Goal: Transaction & Acquisition: Book appointment/travel/reservation

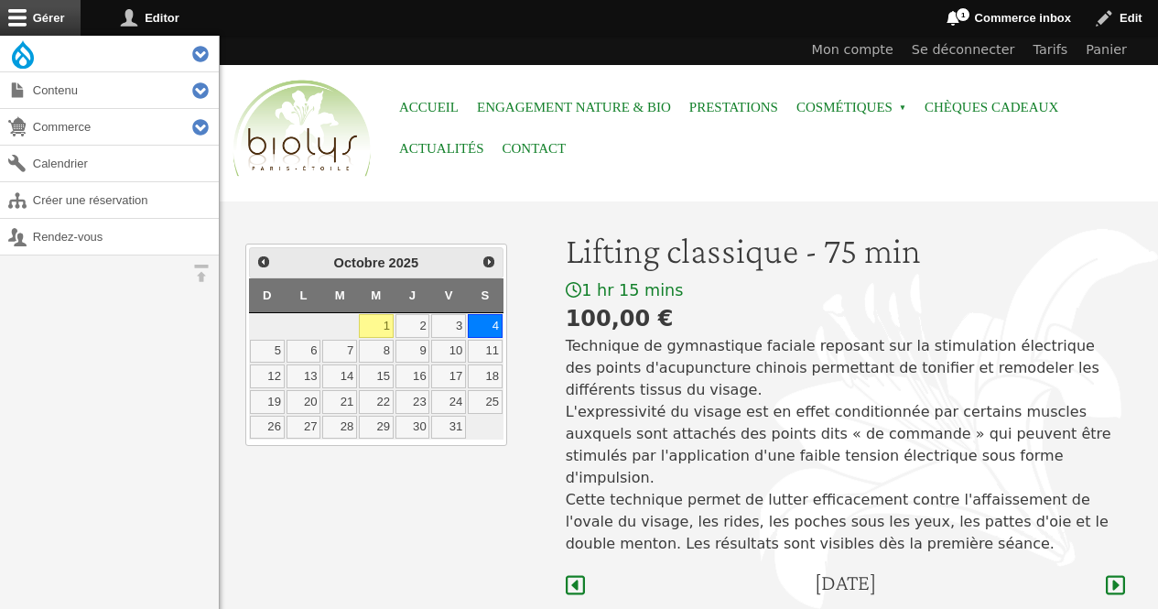
scroll to position [547, 0]
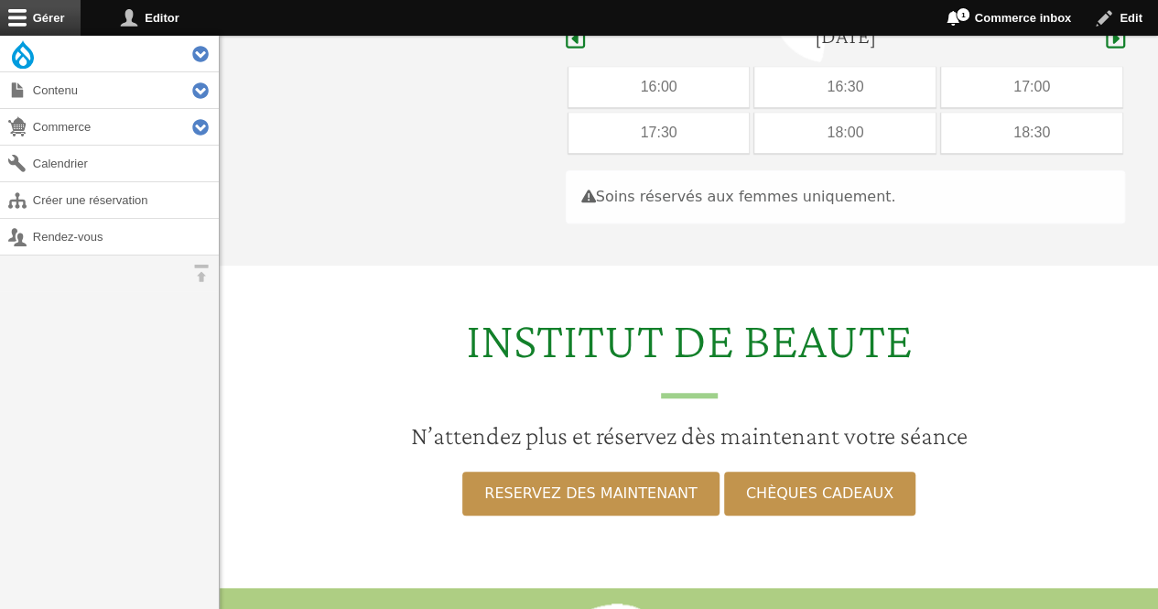
click at [690, 113] on div "17:30" at bounding box center [659, 133] width 181 height 40
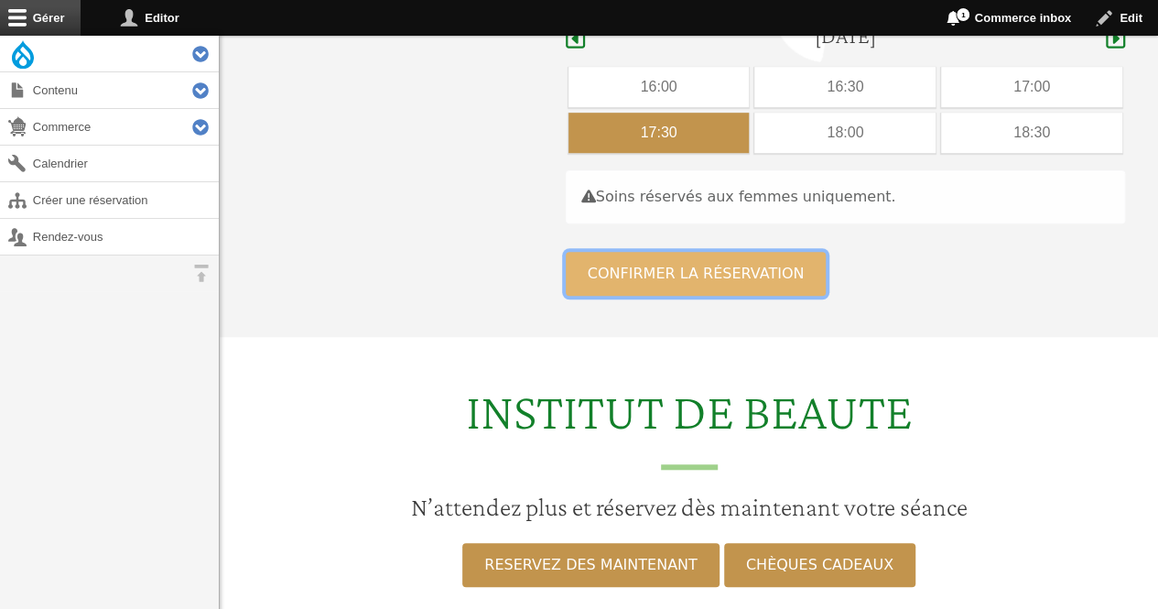
click at [679, 267] on button "Confirmer la réservation" at bounding box center [696, 274] width 261 height 44
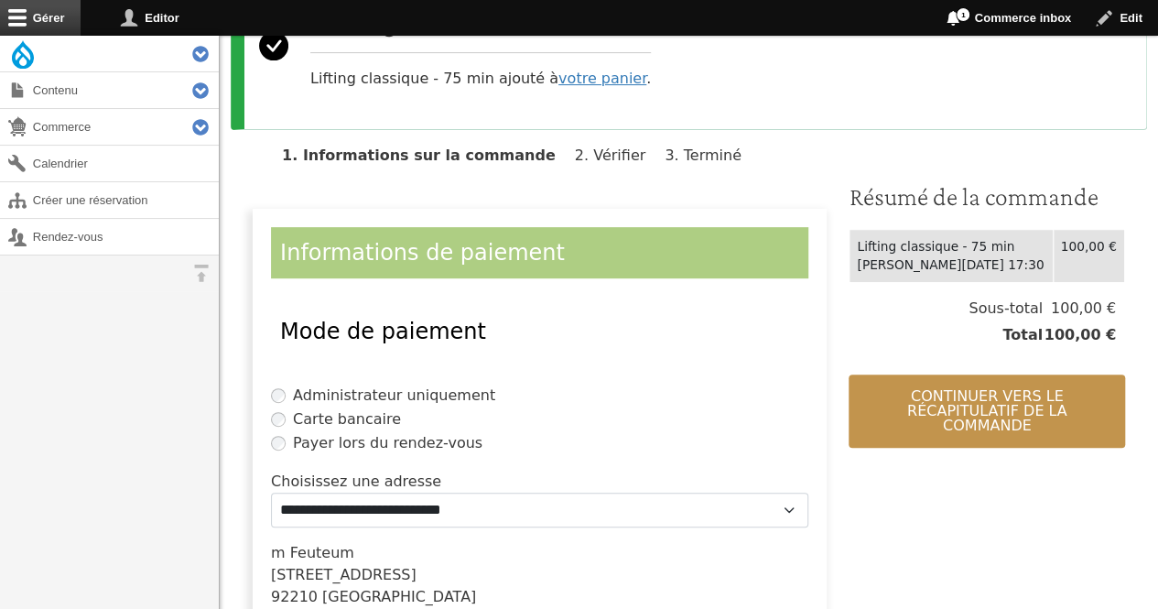
scroll to position [235, 0]
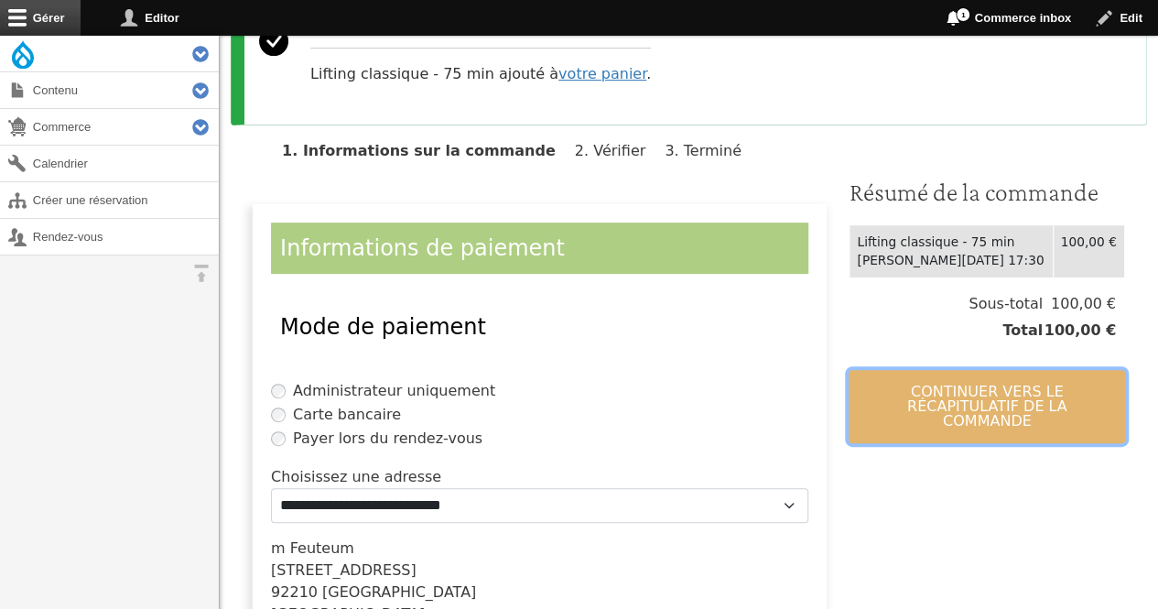
click at [940, 384] on button "Continuer vers le récapitulatif de la commande" at bounding box center [987, 406] width 277 height 73
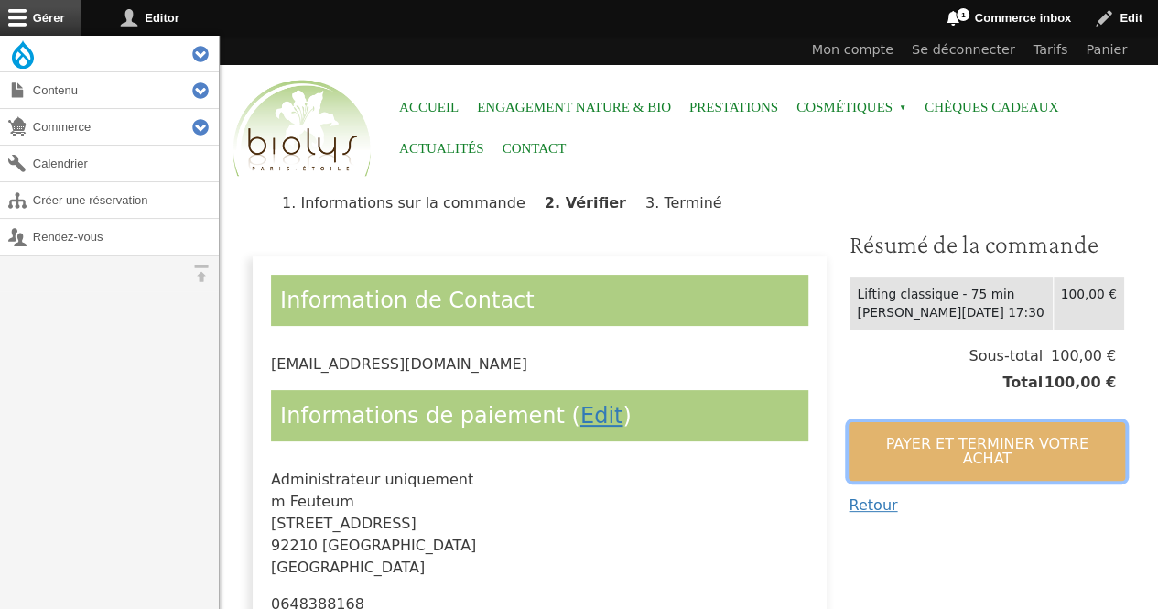
click at [925, 449] on button "Payer et terminer votre achat" at bounding box center [987, 451] width 277 height 59
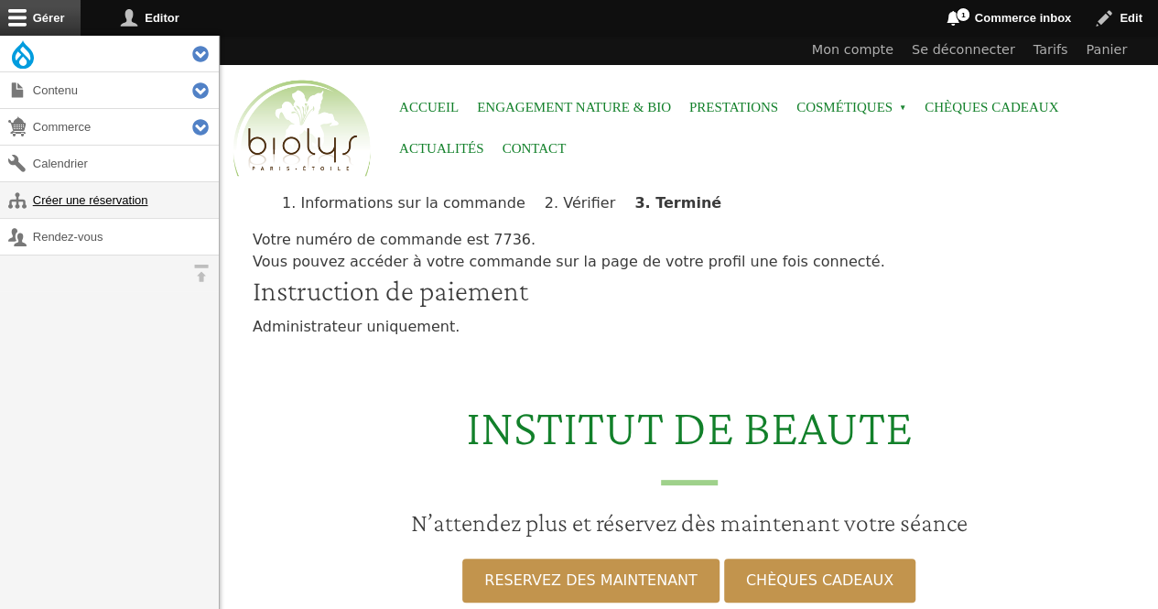
click at [147, 207] on link "Créer une réservation" at bounding box center [109, 200] width 219 height 36
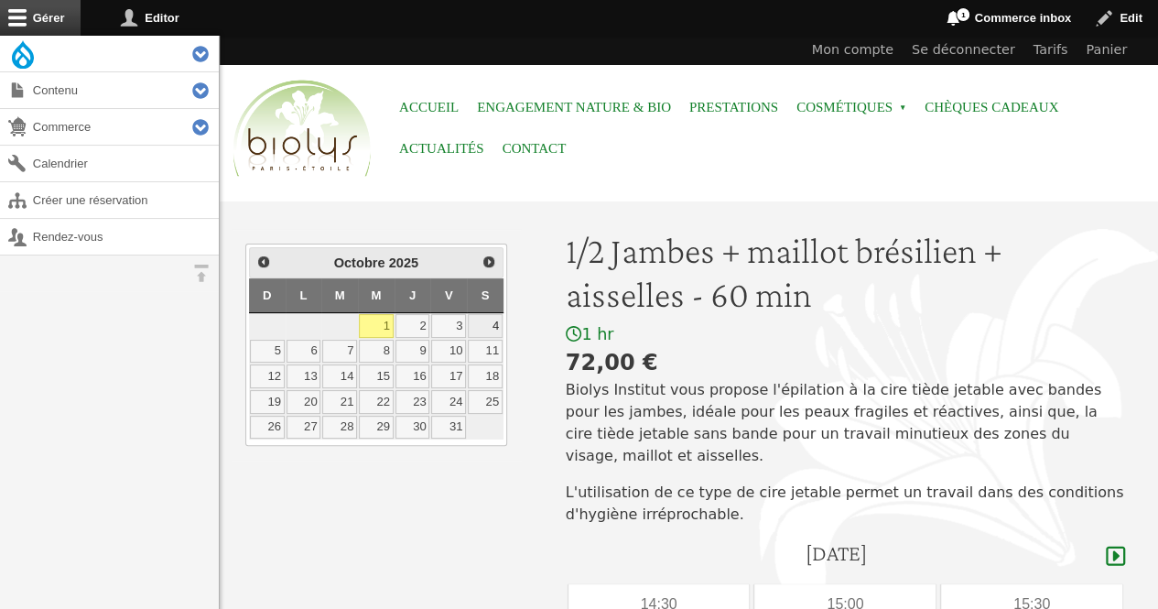
click at [497, 316] on link "4" at bounding box center [485, 326] width 35 height 24
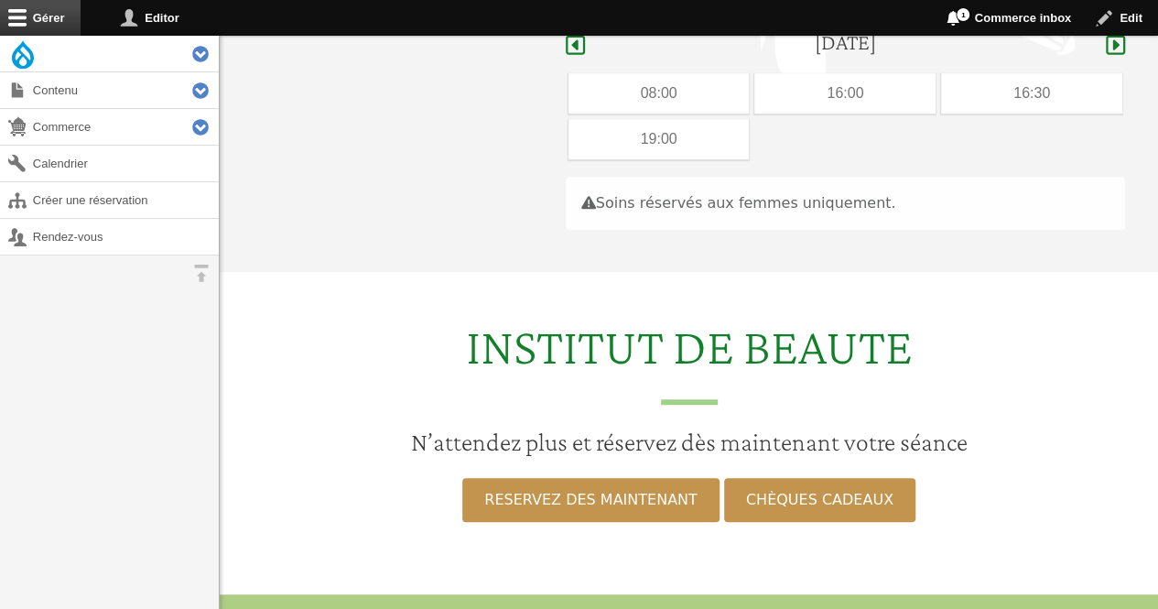
scroll to position [517, 0]
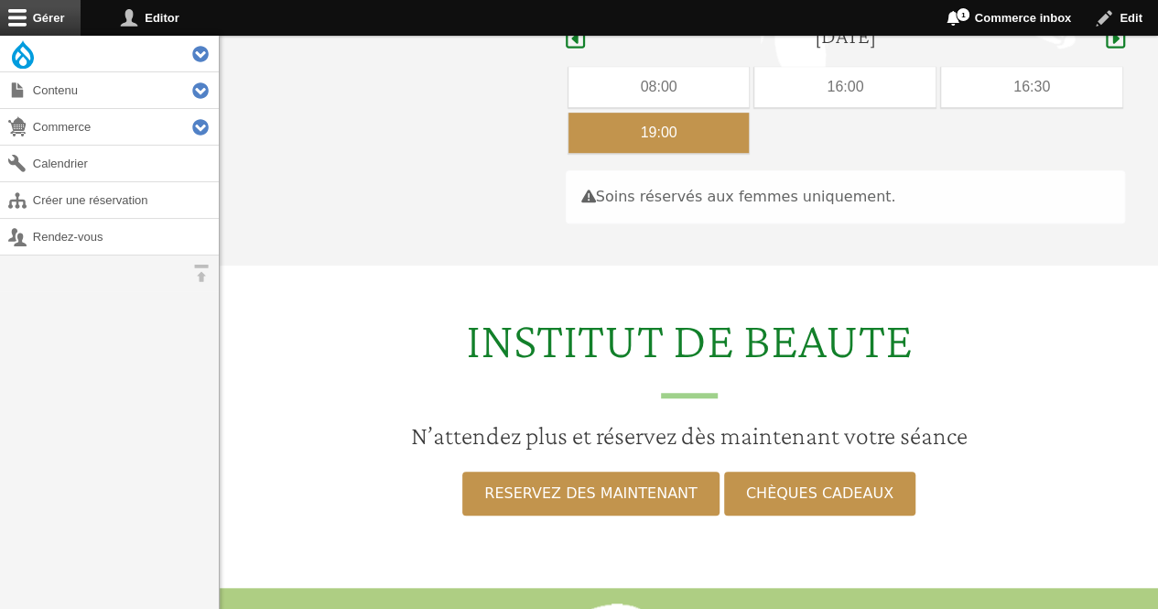
click at [705, 113] on div "19:00" at bounding box center [659, 133] width 181 height 40
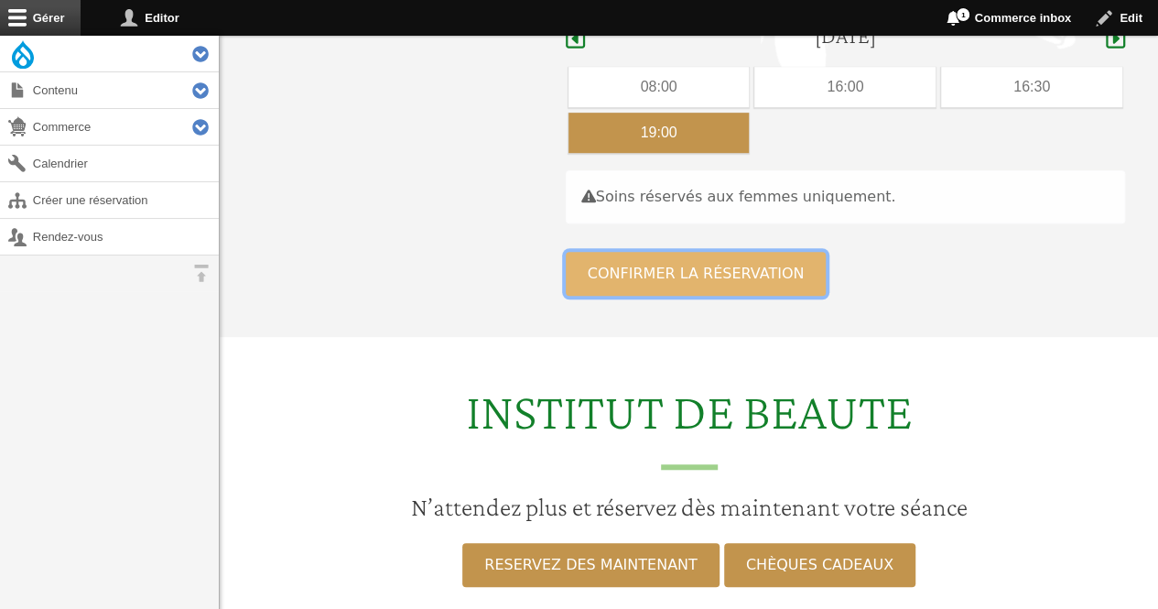
click at [686, 252] on button "Confirmer la réservation" at bounding box center [696, 274] width 261 height 44
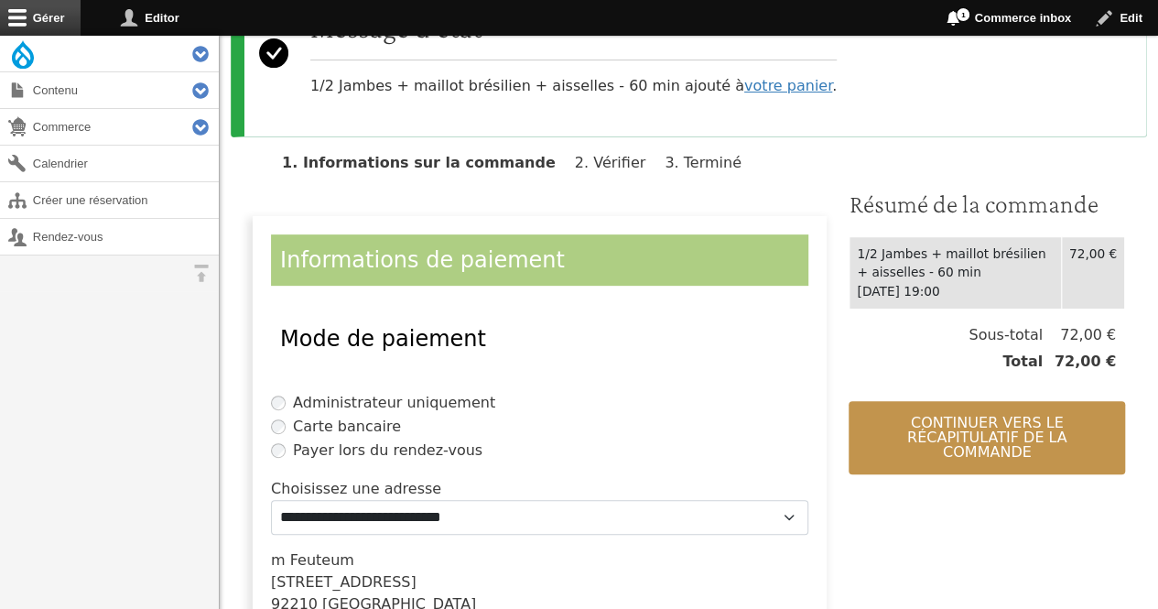
scroll to position [301, 0]
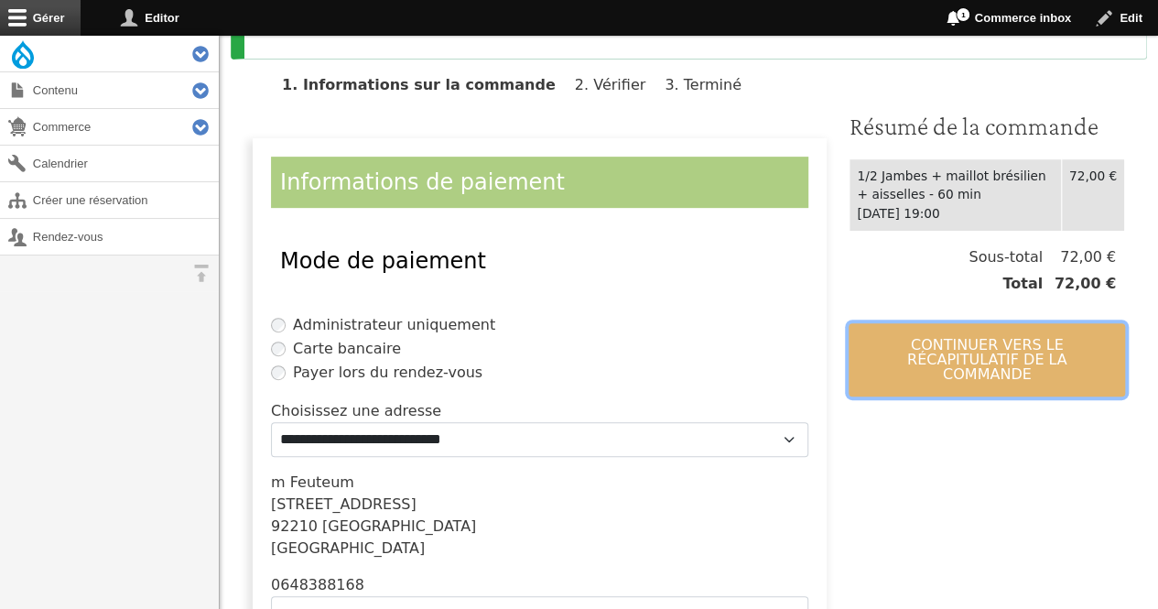
click at [916, 340] on button "Continuer vers le récapitulatif de la commande" at bounding box center [987, 359] width 277 height 73
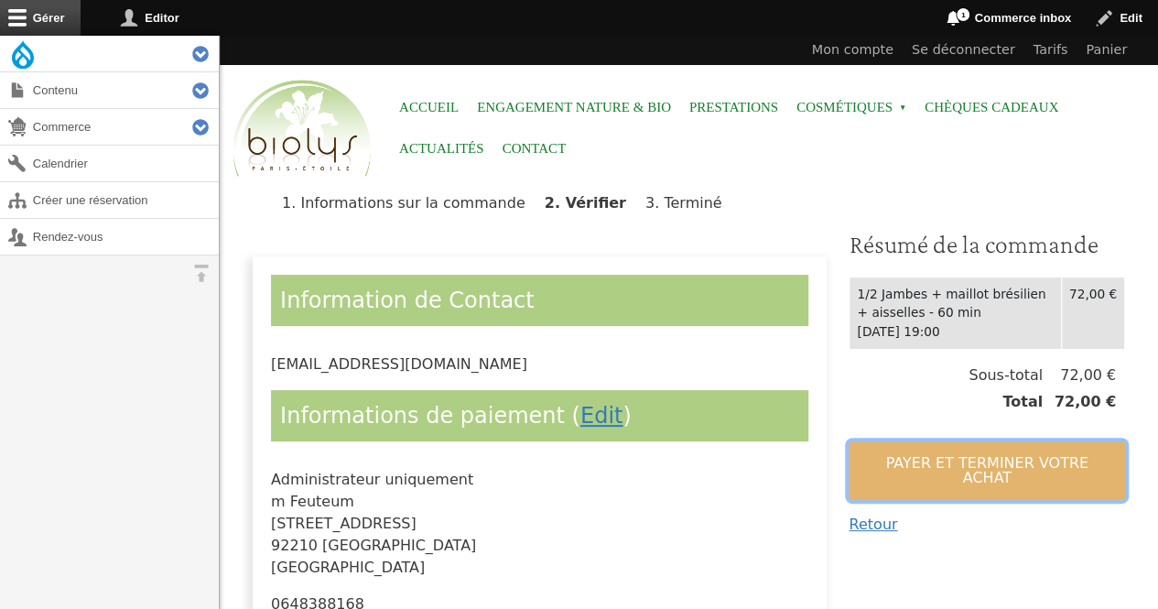
click at [901, 461] on button "Payer et terminer votre achat" at bounding box center [987, 470] width 277 height 59
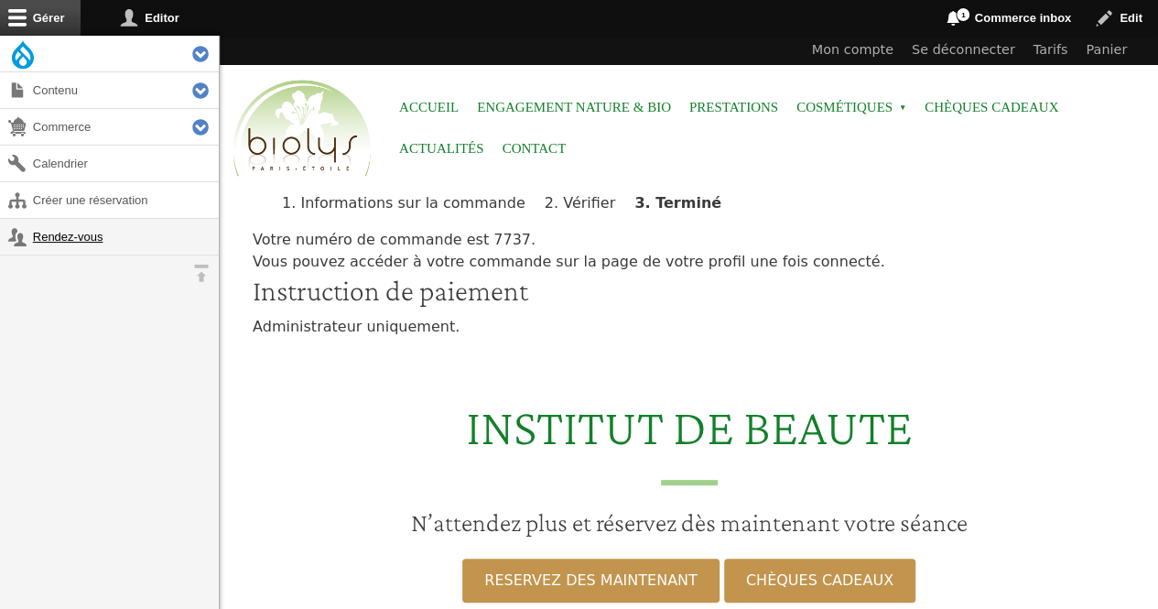
click at [77, 237] on link "Rendez-vous" at bounding box center [109, 237] width 219 height 36
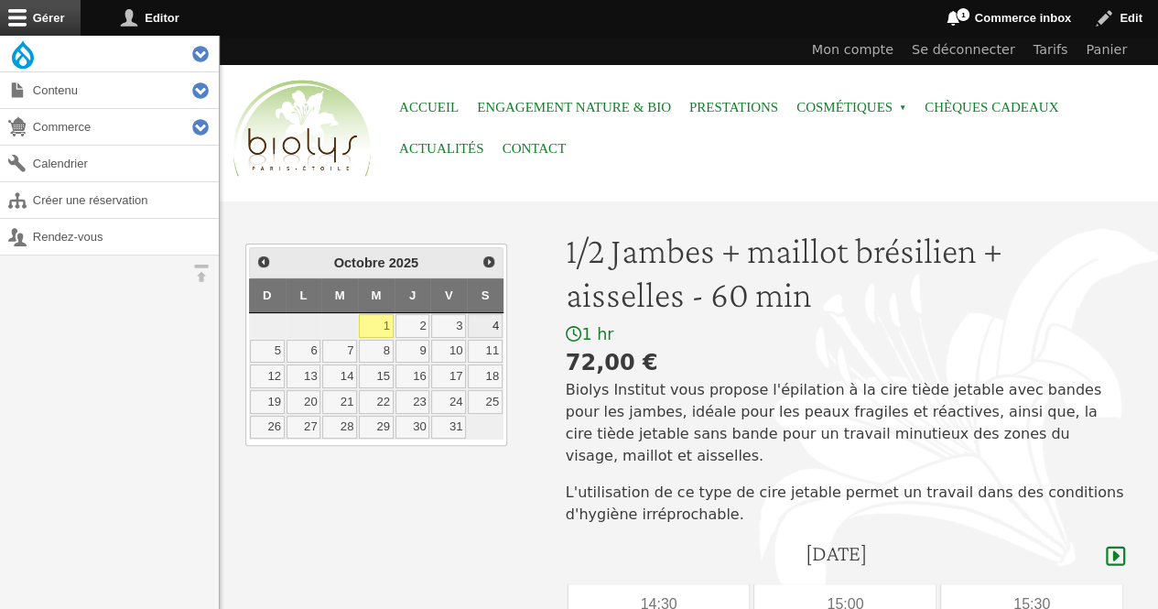
click at [487, 318] on link "4" at bounding box center [485, 326] width 35 height 24
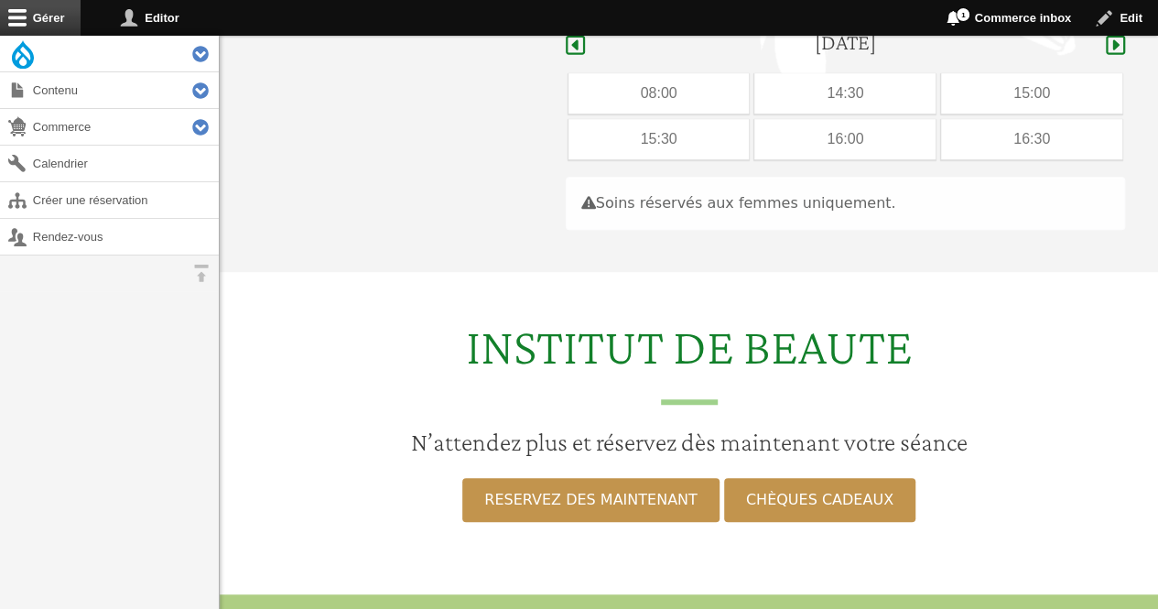
scroll to position [517, 0]
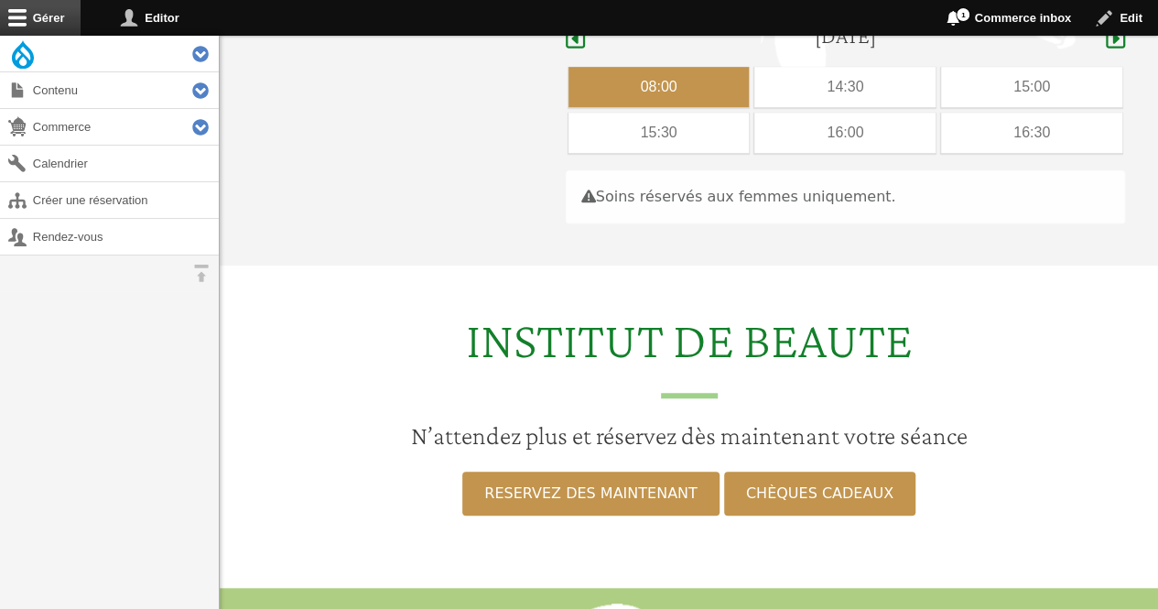
click at [627, 67] on div "08:00" at bounding box center [659, 87] width 181 height 40
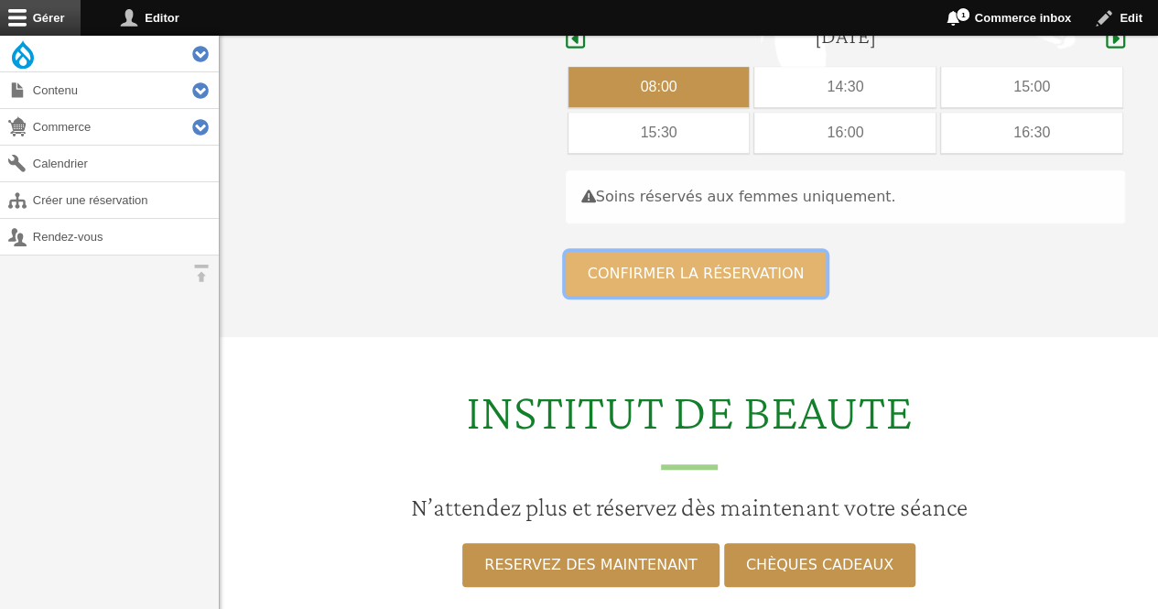
click at [643, 261] on button "Confirmer la réservation" at bounding box center [696, 274] width 261 height 44
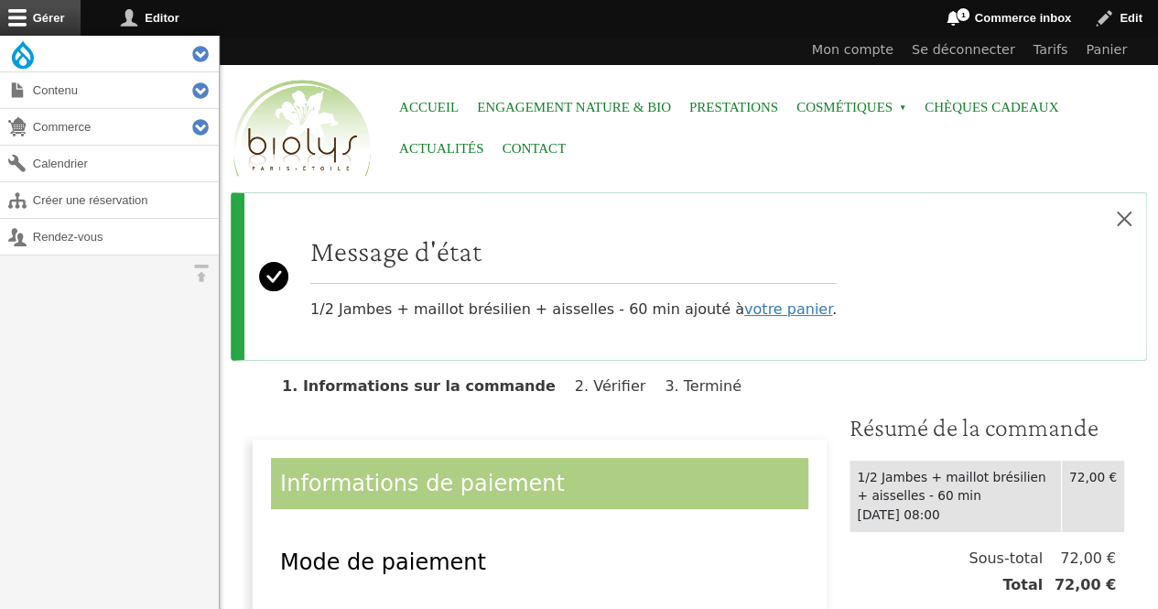
scroll to position [355, 0]
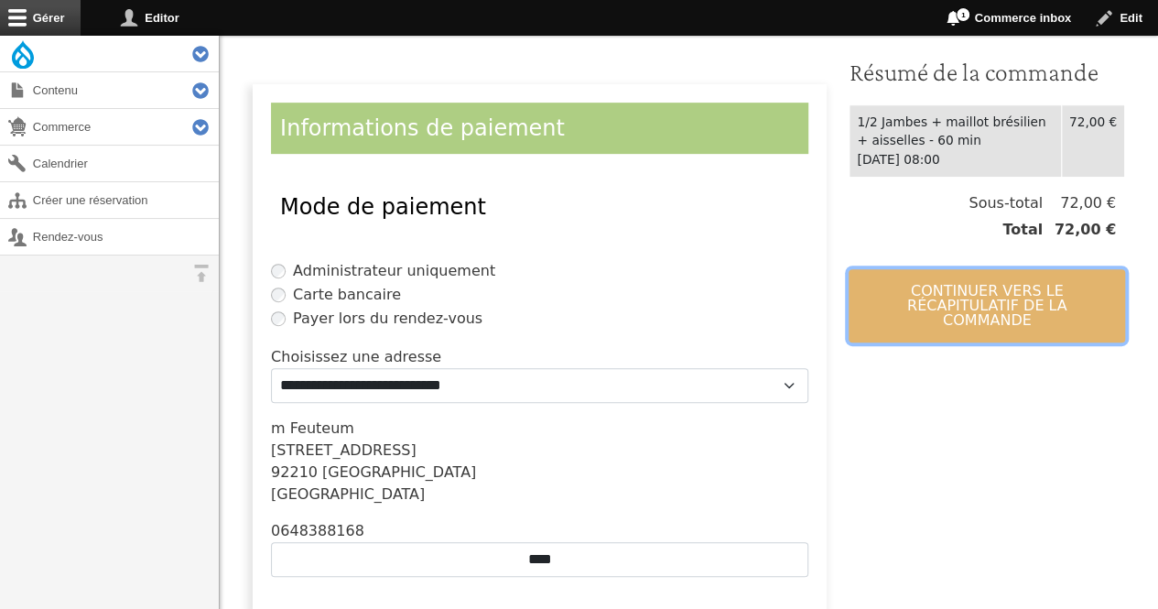
click at [1069, 305] on button "Continuer vers le récapitulatif de la commande" at bounding box center [987, 305] width 277 height 73
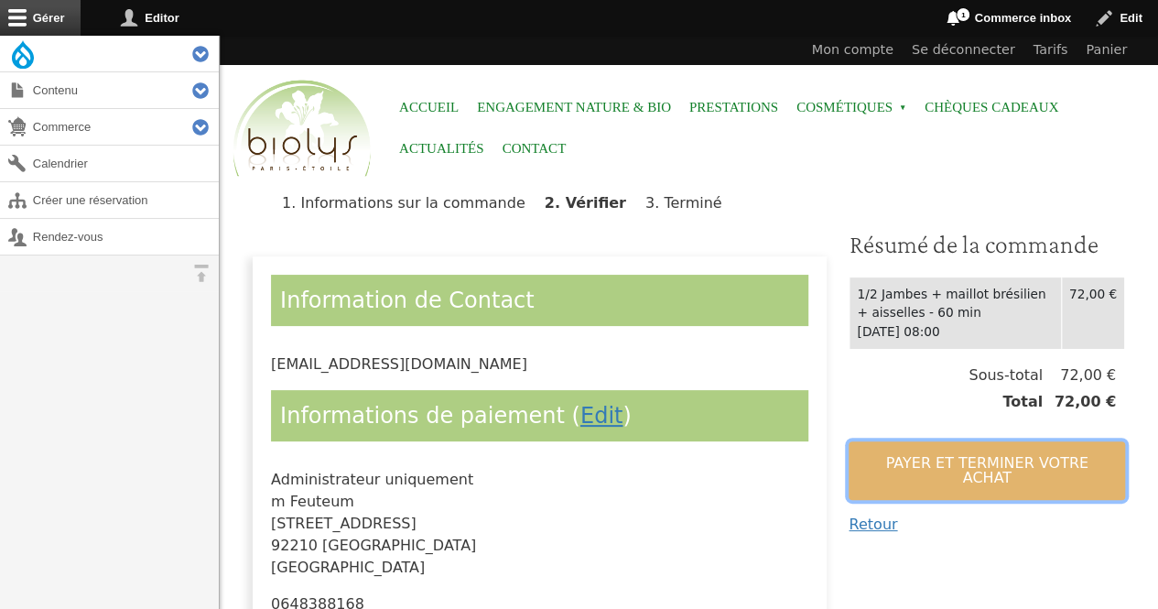
click at [1036, 455] on button "Payer et terminer votre achat" at bounding box center [987, 470] width 277 height 59
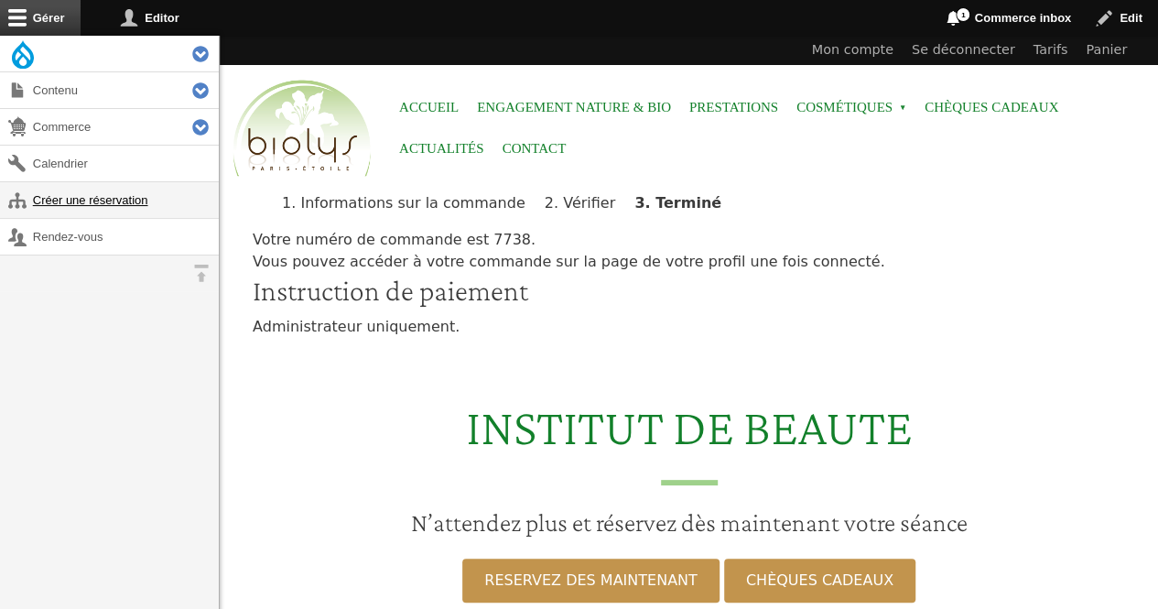
click at [117, 194] on link "Créer une réservation" at bounding box center [109, 200] width 219 height 36
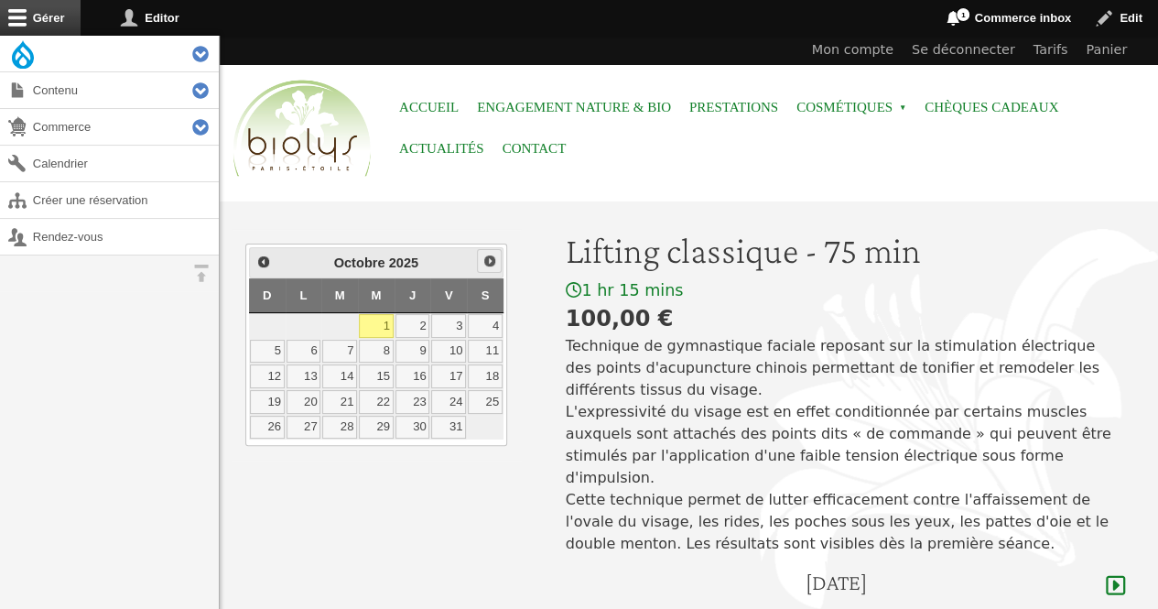
click at [495, 258] on span "Suivant" at bounding box center [490, 261] width 15 height 15
click at [385, 353] on link "5" at bounding box center [376, 352] width 35 height 24
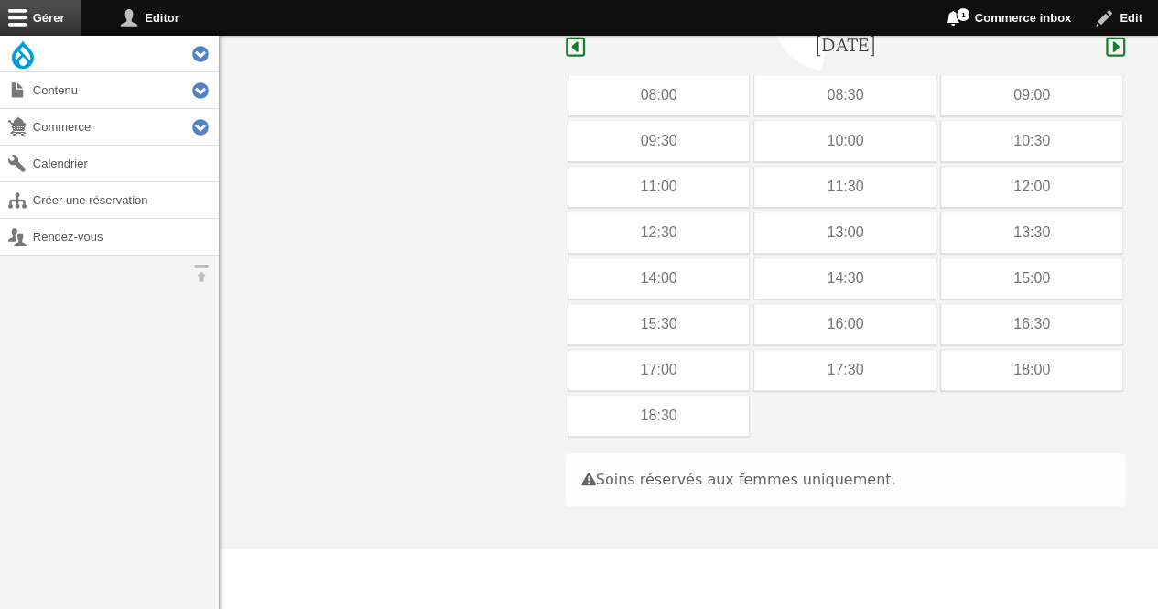
scroll to position [547, 0]
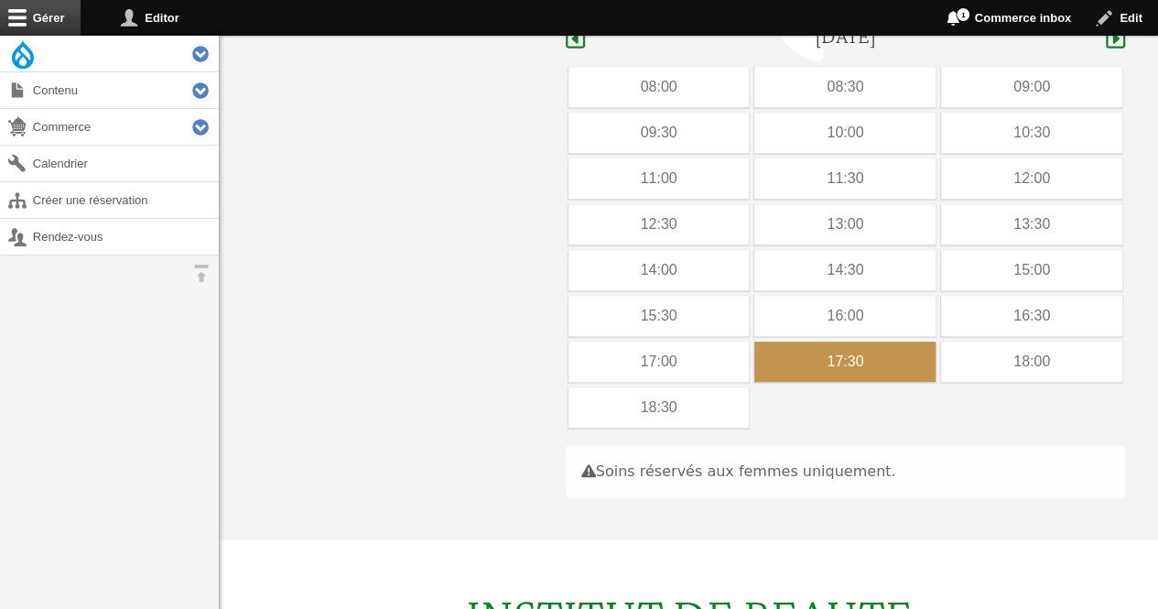
click at [840, 342] on div "17:30" at bounding box center [845, 362] width 181 height 40
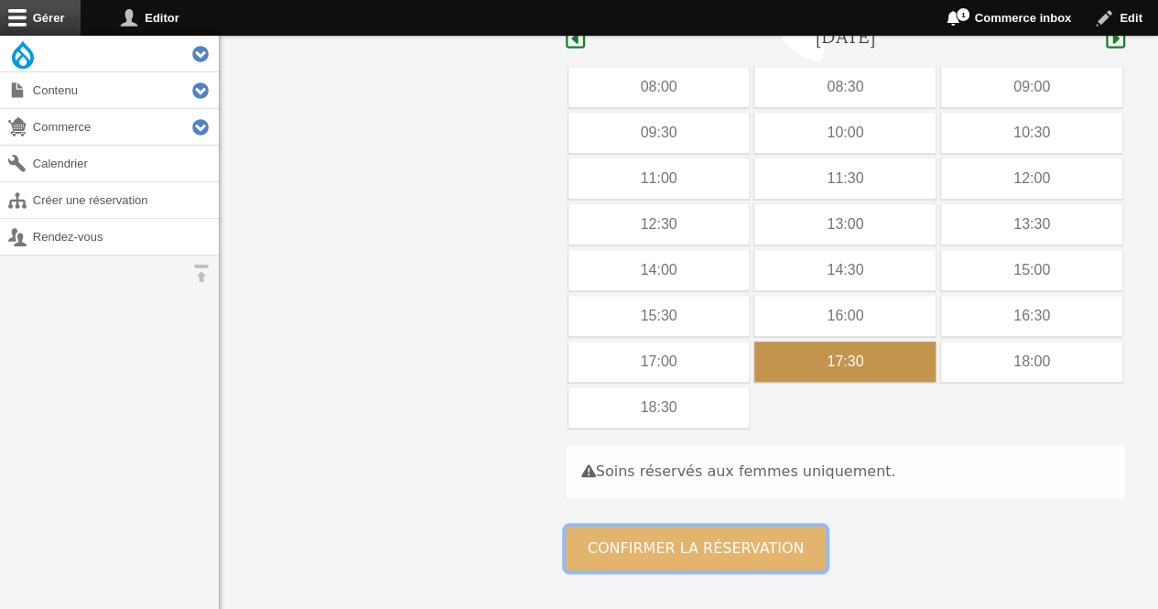
click at [703, 530] on button "Confirmer la réservation" at bounding box center [696, 549] width 261 height 44
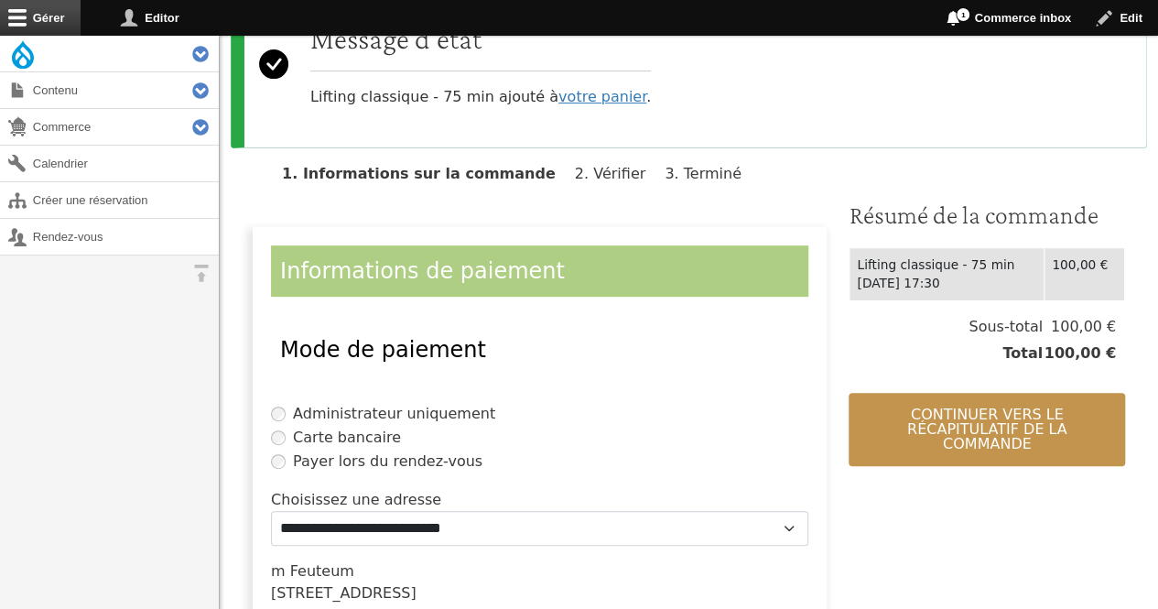
scroll to position [445, 0]
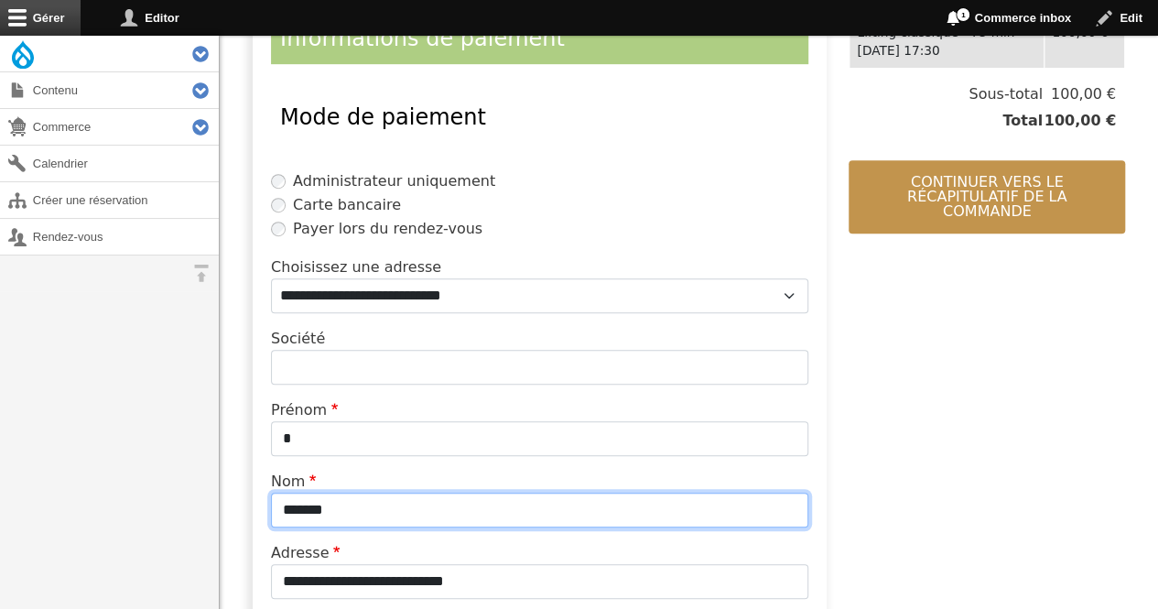
click at [434, 500] on input "*******" at bounding box center [540, 510] width 538 height 35
type input "*"
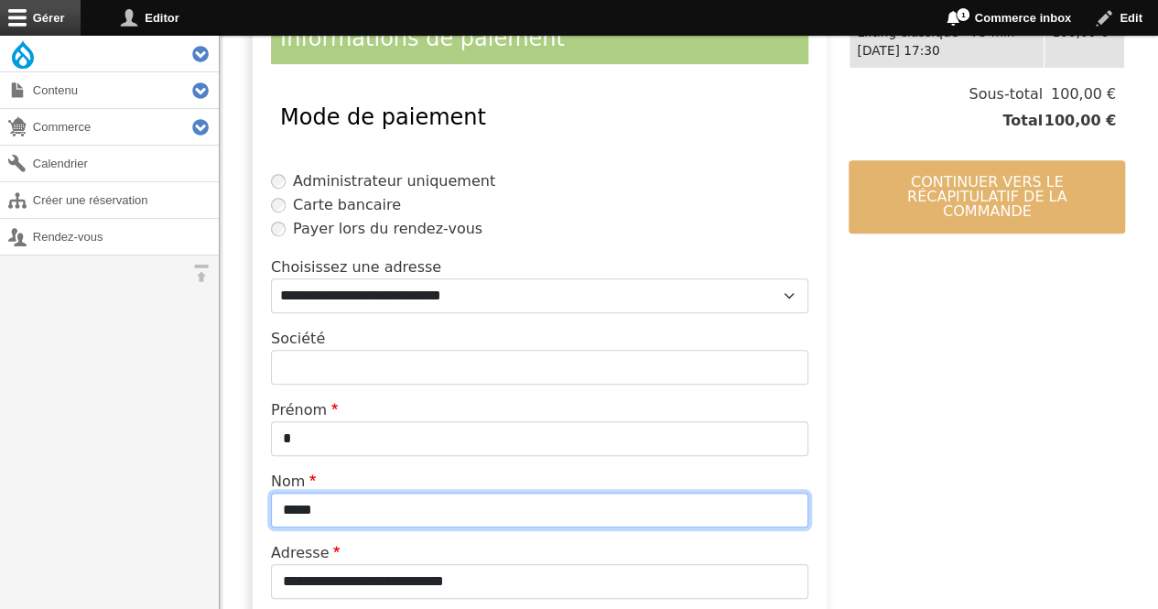
type input "*****"
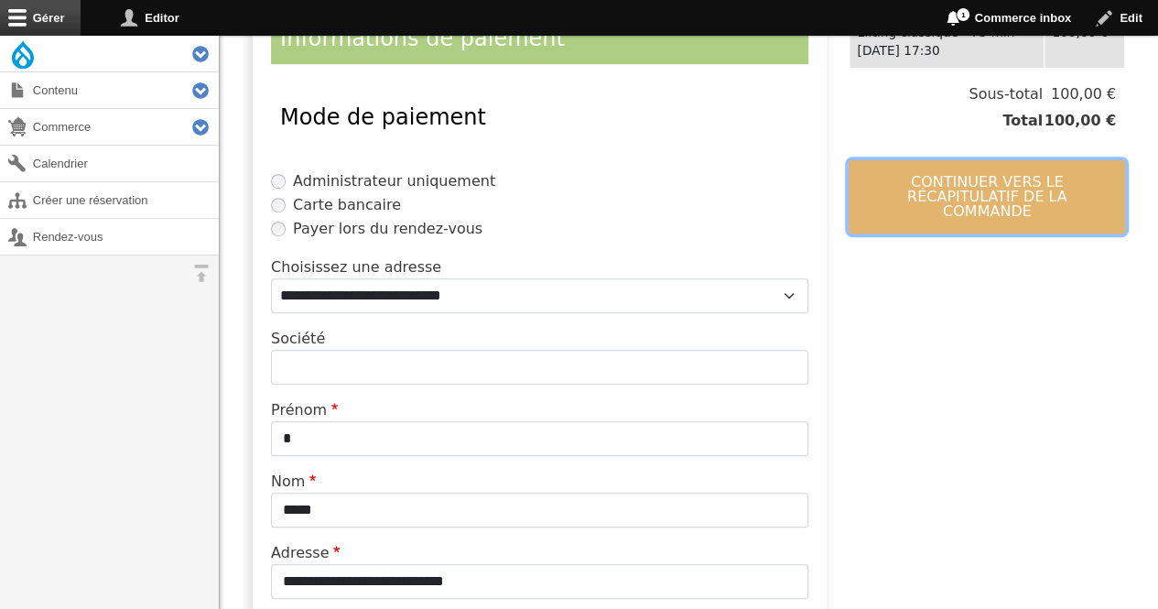
click at [928, 160] on button "Continuer vers le récapitulatif de la commande" at bounding box center [987, 196] width 277 height 73
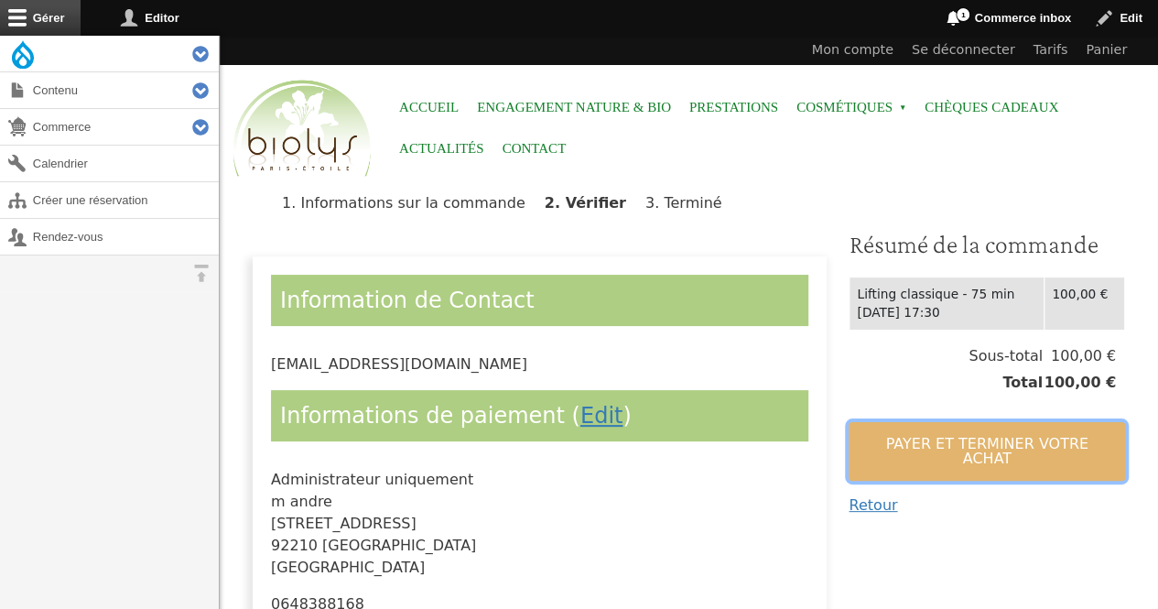
click at [885, 438] on button "Payer et terminer votre achat" at bounding box center [987, 451] width 277 height 59
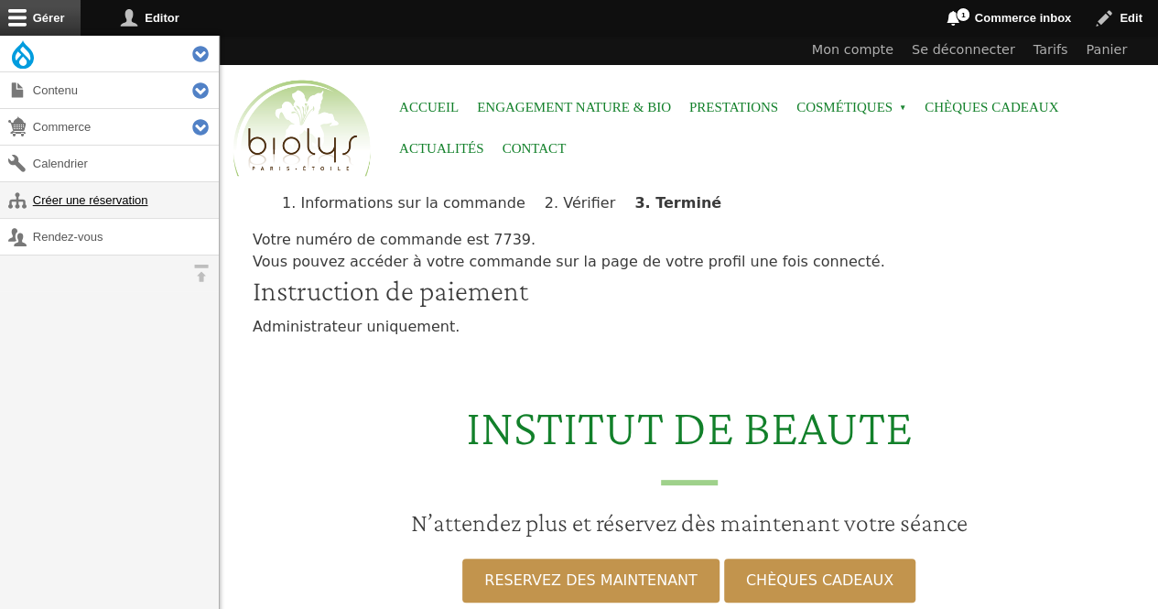
click at [87, 211] on link "Créer une réservation" at bounding box center [109, 200] width 219 height 36
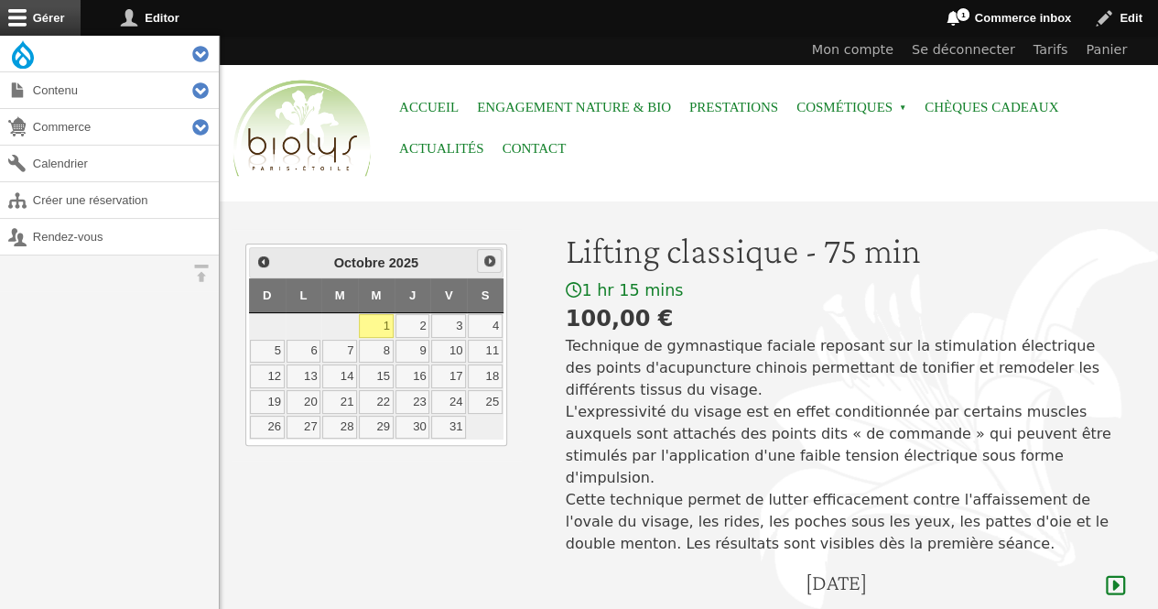
click at [491, 259] on span "Suivant" at bounding box center [490, 261] width 15 height 15
click at [346, 347] on link "6" at bounding box center [339, 352] width 35 height 24
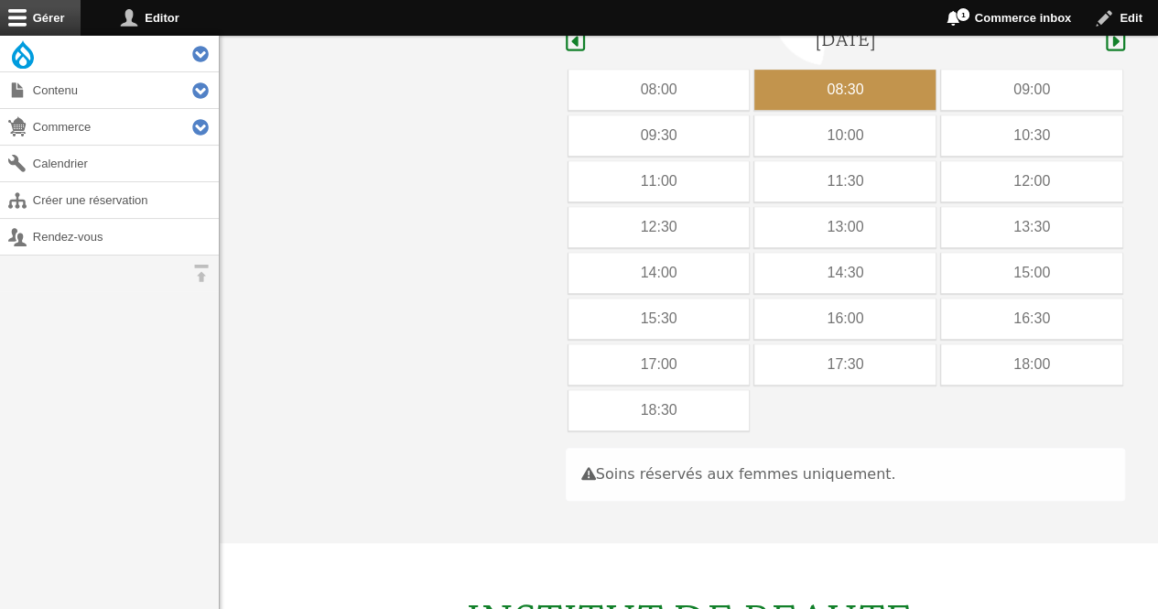
scroll to position [547, 0]
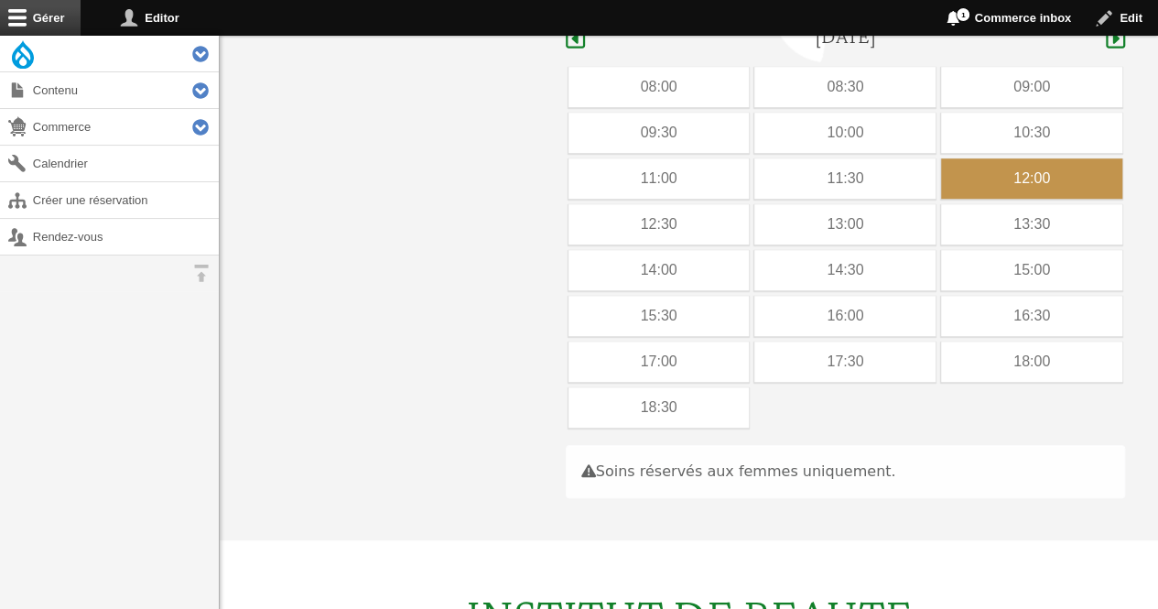
click at [978, 158] on div "12:00" at bounding box center [1031, 178] width 181 height 40
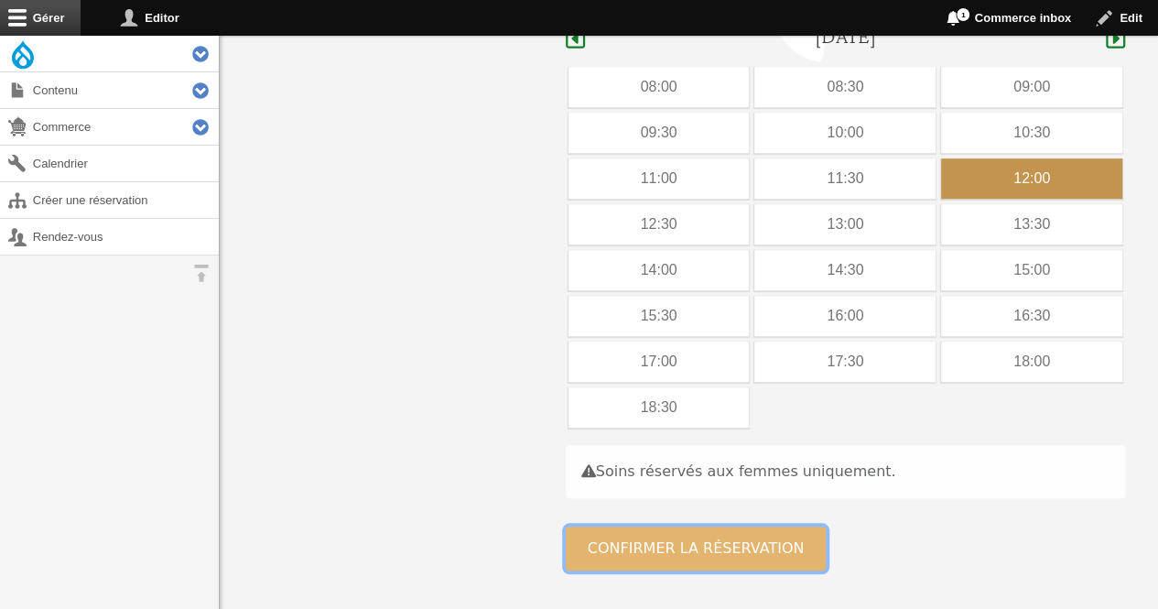
click at [626, 527] on button "Confirmer la réservation" at bounding box center [696, 549] width 261 height 44
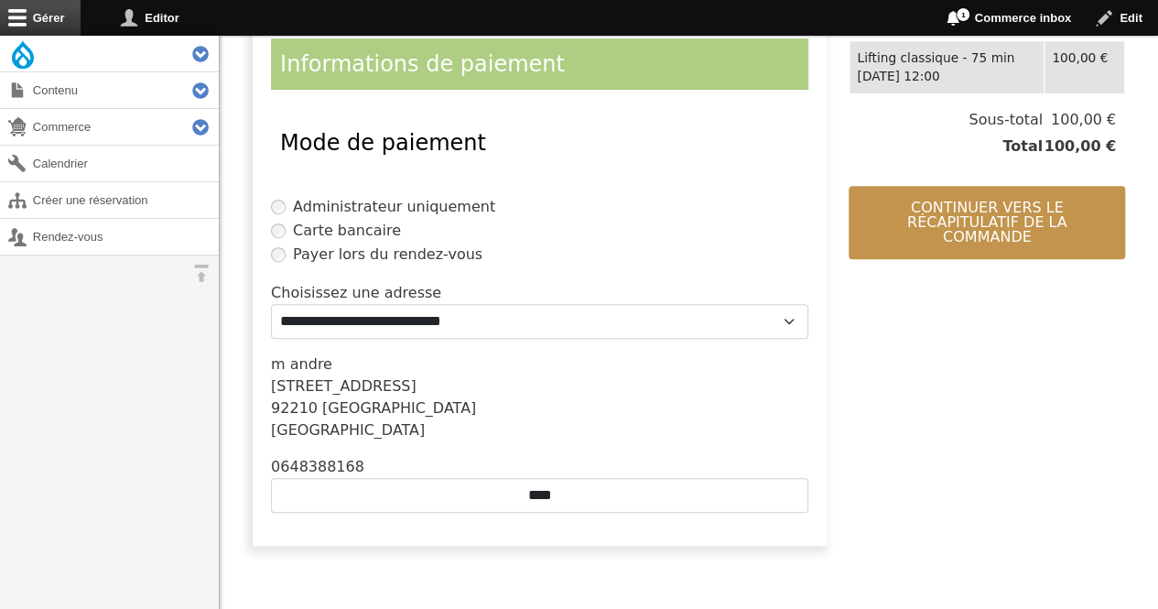
scroll to position [449, 0]
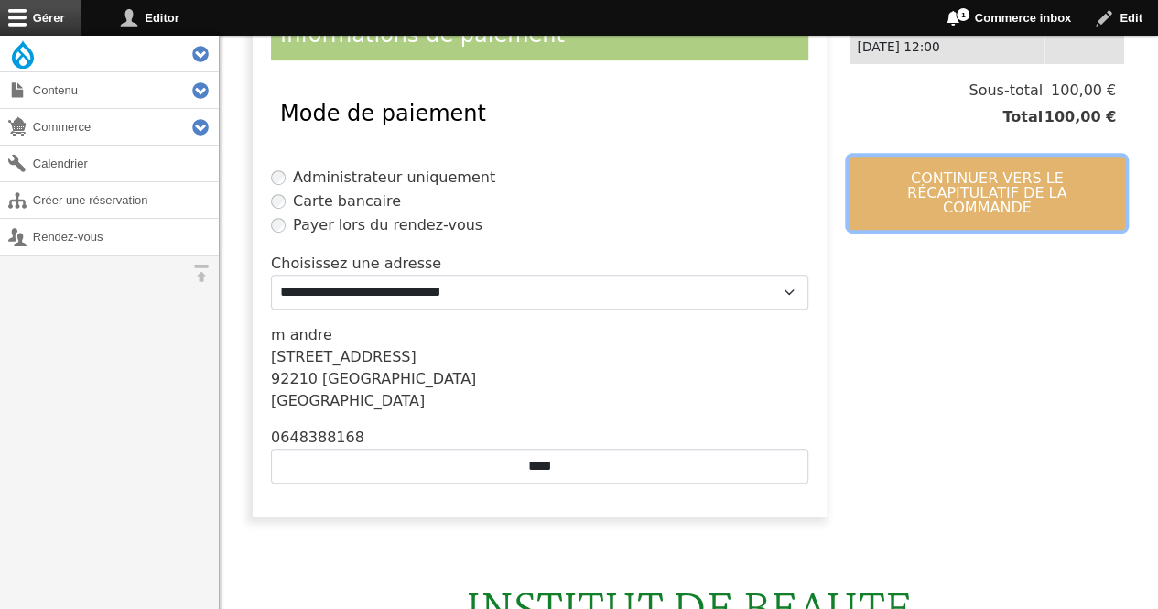
click at [965, 188] on button "Continuer vers le récapitulatif de la commande" at bounding box center [987, 193] width 277 height 73
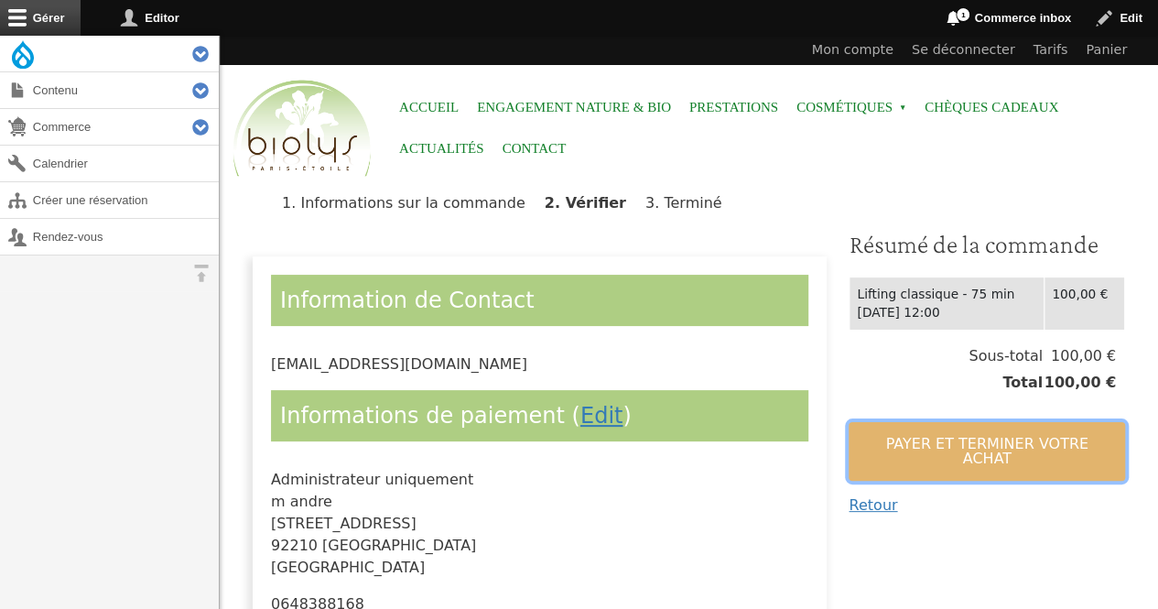
click at [907, 444] on button "Payer et terminer votre achat" at bounding box center [987, 451] width 277 height 59
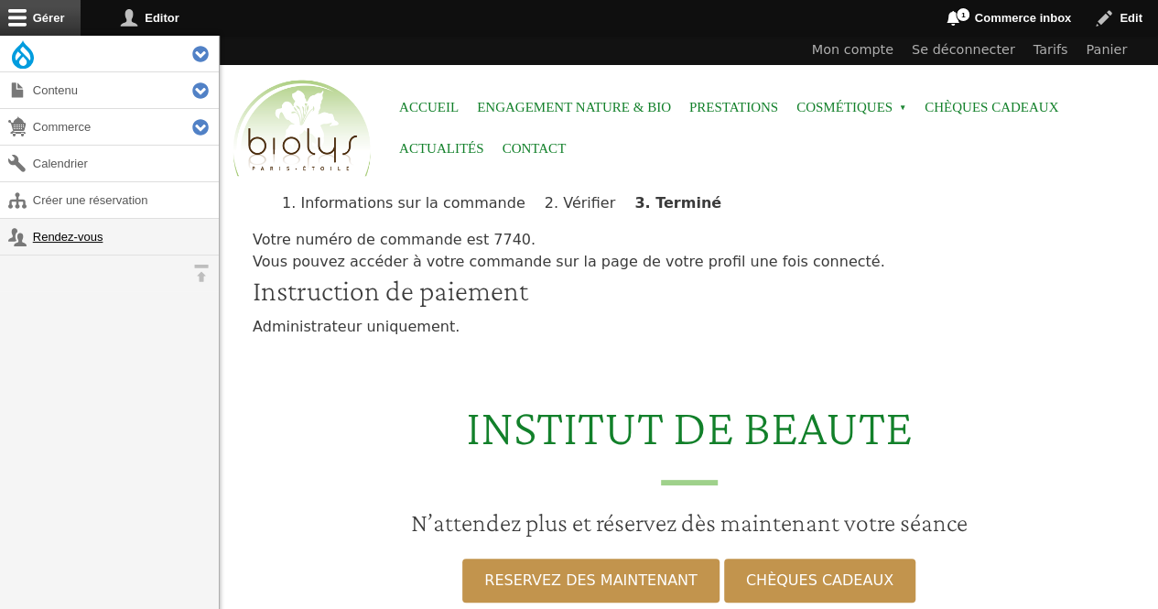
click at [110, 235] on link "Rendez-vous" at bounding box center [109, 237] width 219 height 36
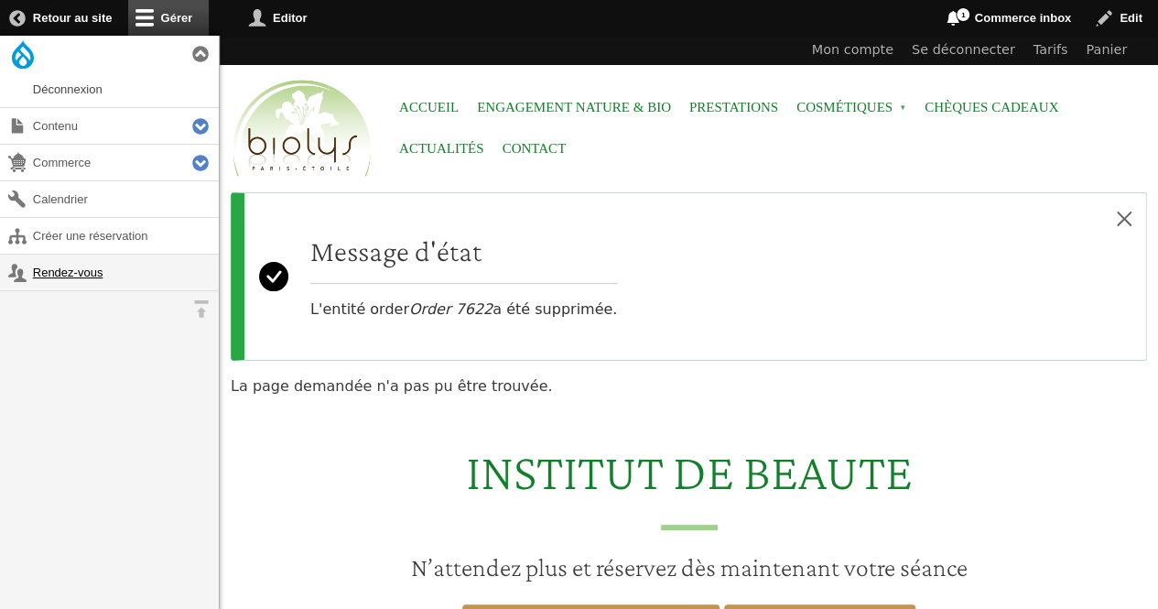
click at [92, 269] on link "Rendez-vous" at bounding box center [109, 273] width 219 height 36
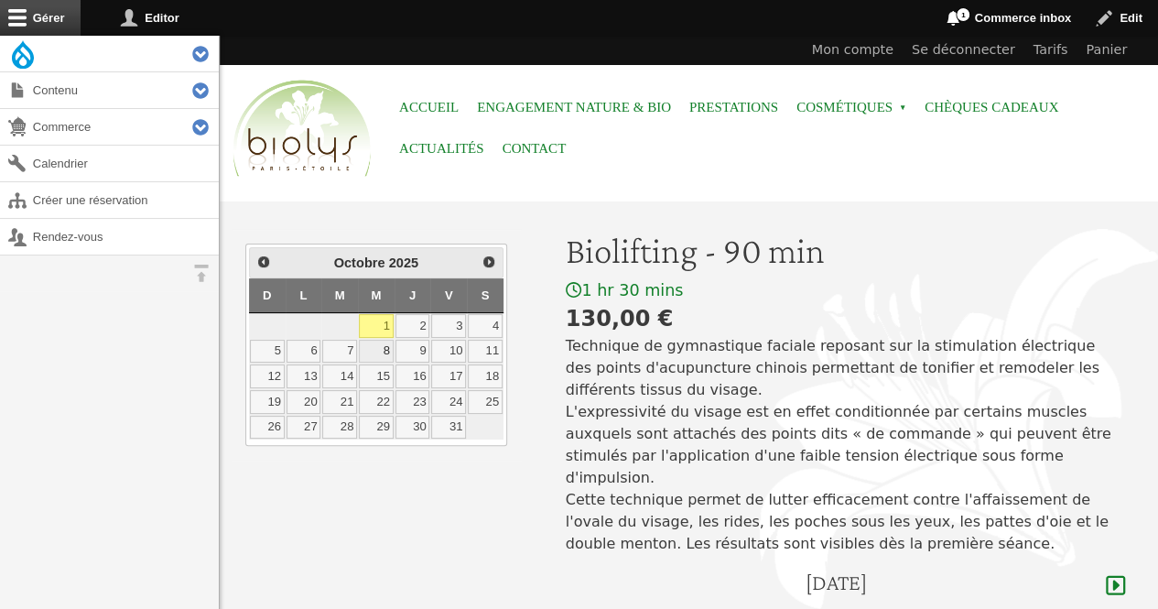
click at [383, 346] on link "8" at bounding box center [376, 352] width 35 height 24
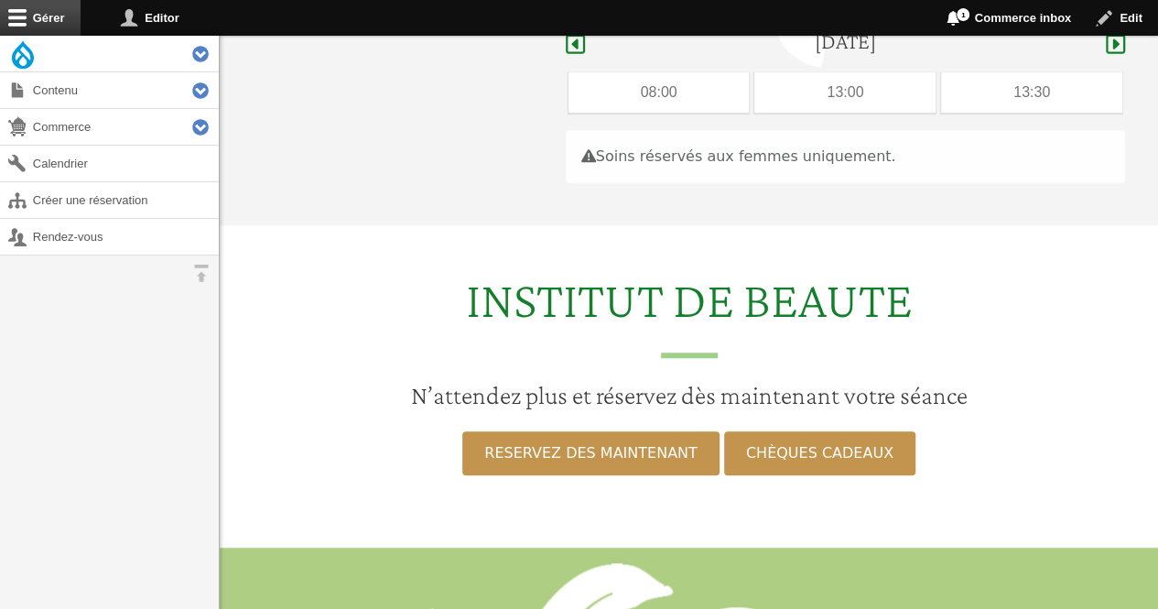
scroll to position [547, 0]
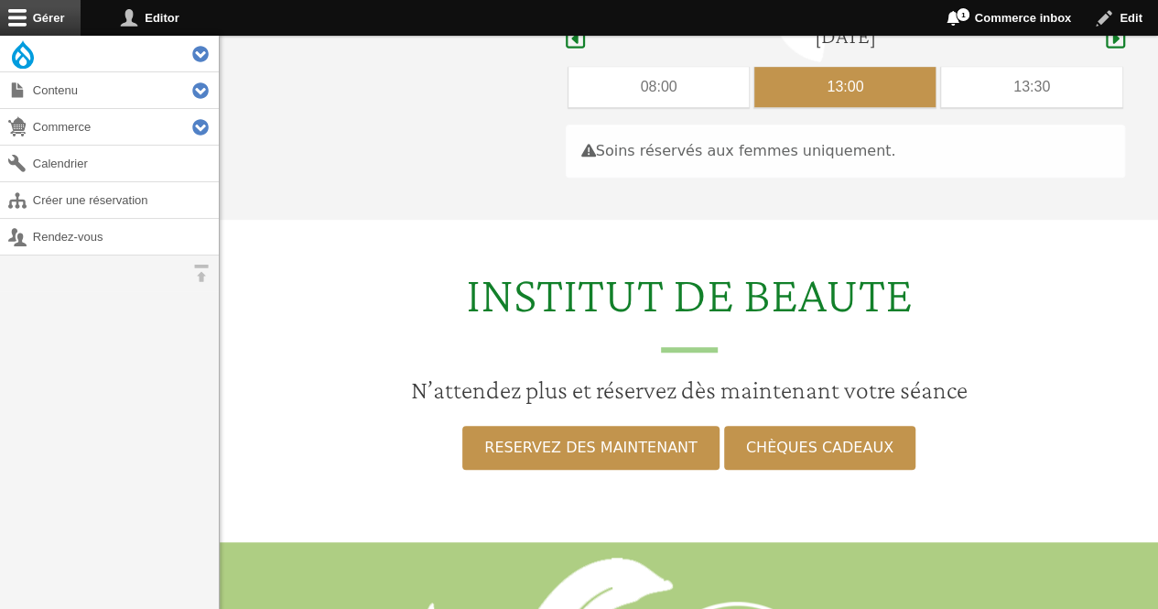
click at [887, 67] on div "13:00" at bounding box center [845, 87] width 181 height 40
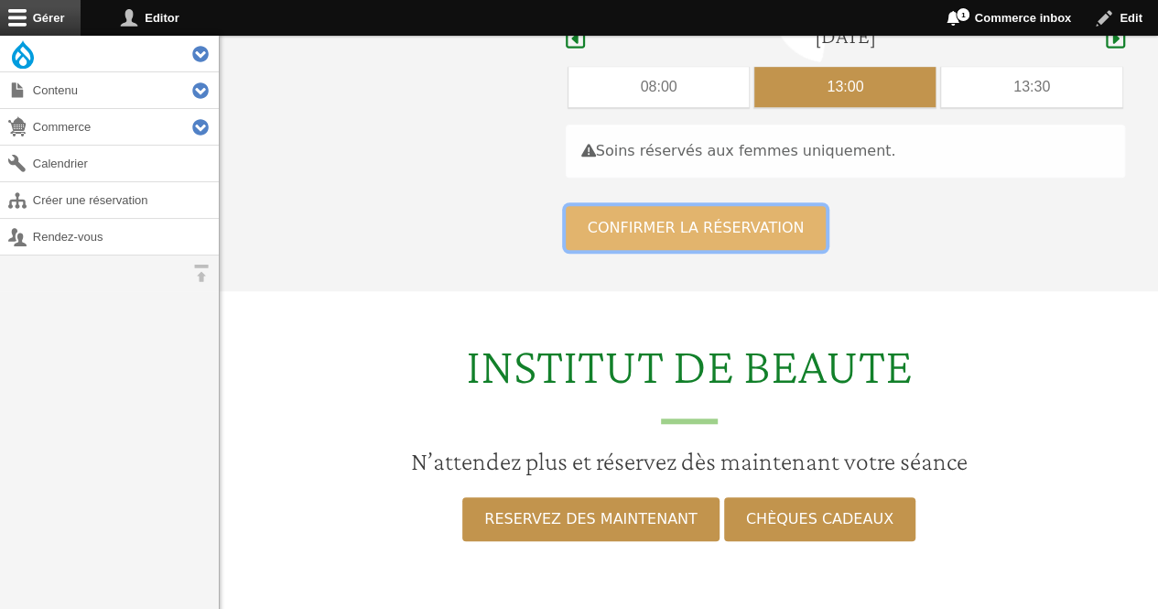
click at [687, 221] on button "Confirmer la réservation" at bounding box center [696, 228] width 261 height 44
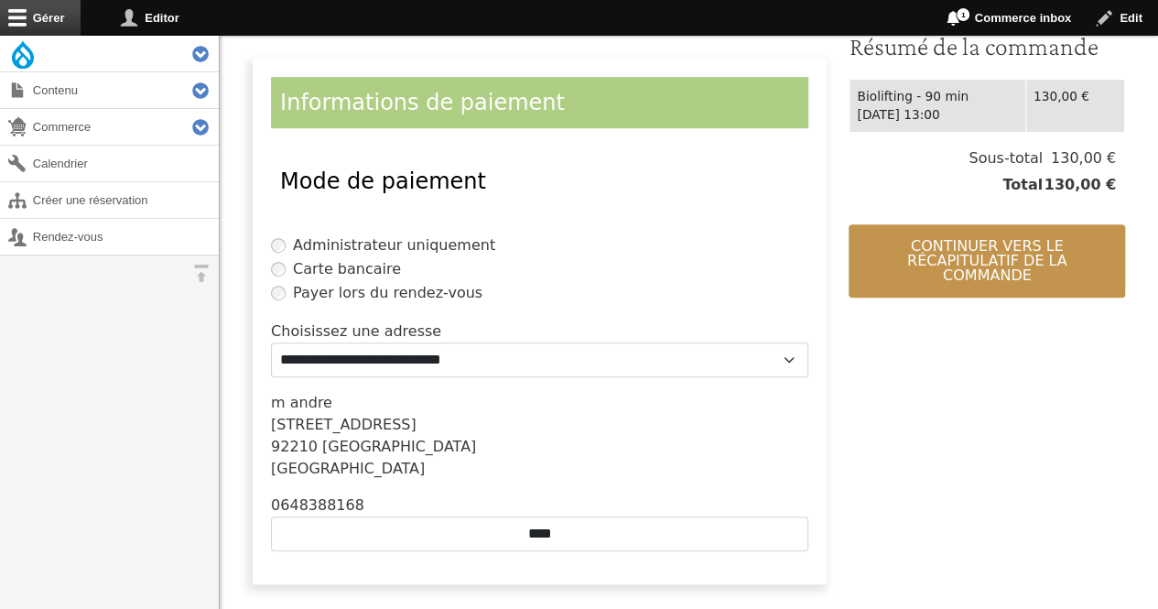
scroll to position [418, 0]
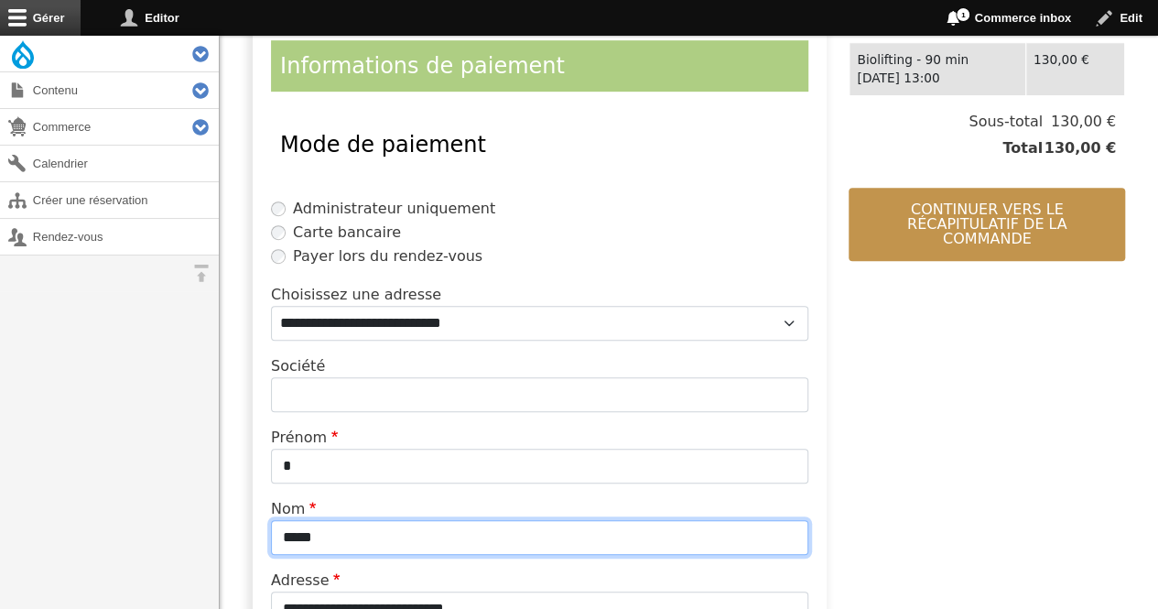
click at [477, 520] on input "*****" at bounding box center [540, 537] width 538 height 35
type input "*"
type input "*******"
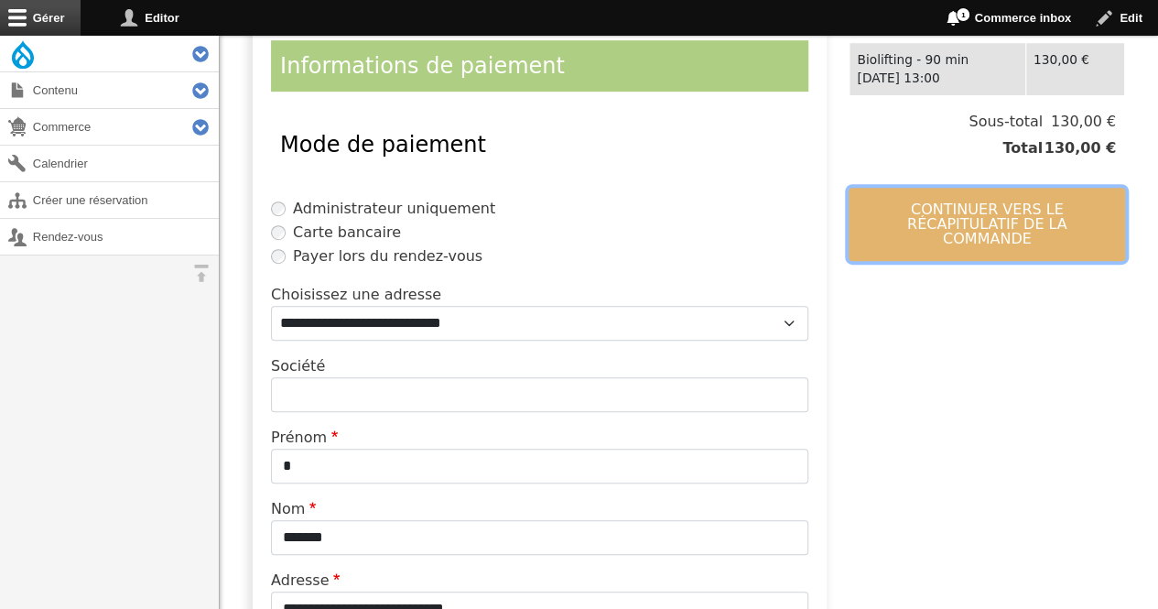
click at [935, 198] on button "Continuer vers le récapitulatif de la commande" at bounding box center [987, 224] width 277 height 73
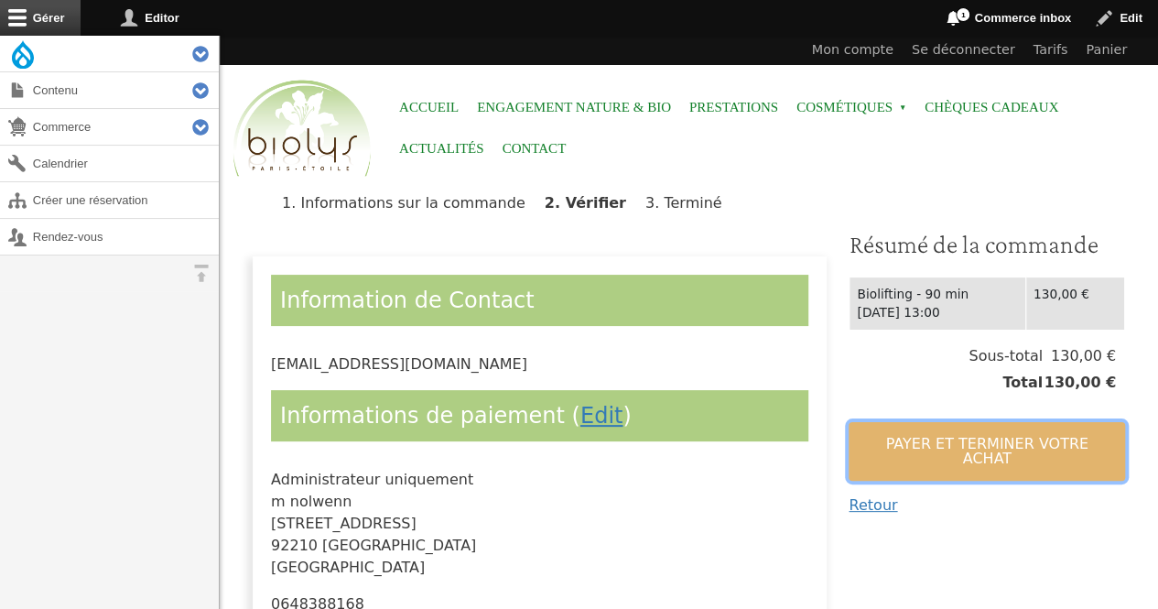
click at [908, 442] on button "Payer et terminer votre achat" at bounding box center [987, 451] width 277 height 59
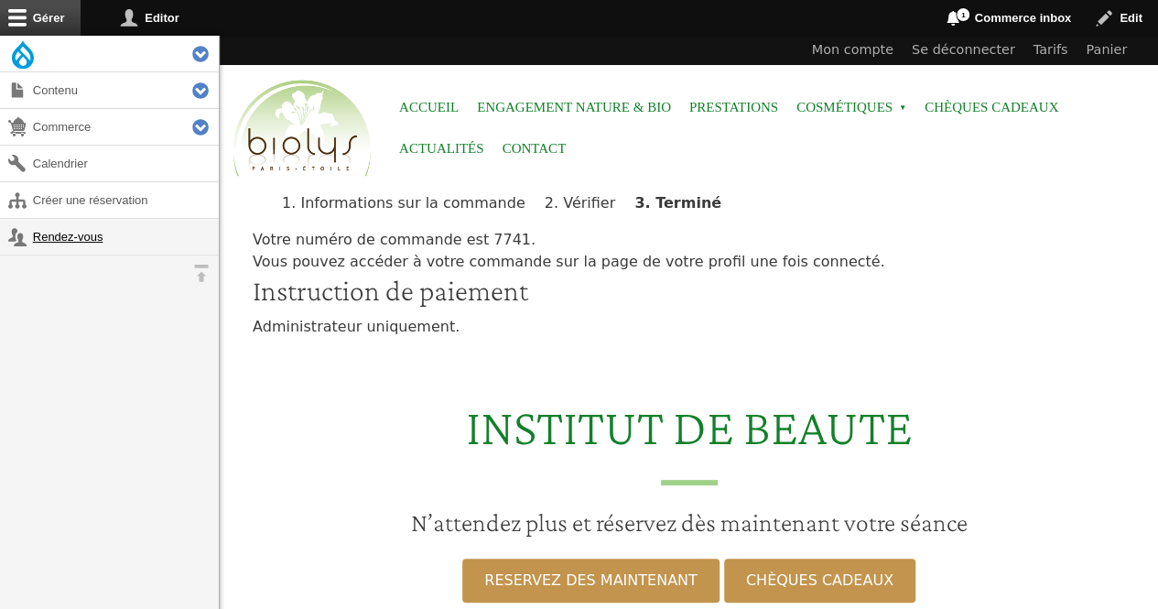
click at [66, 240] on link "Rendez-vous" at bounding box center [109, 237] width 219 height 36
